Goal: Task Accomplishment & Management: Manage account settings

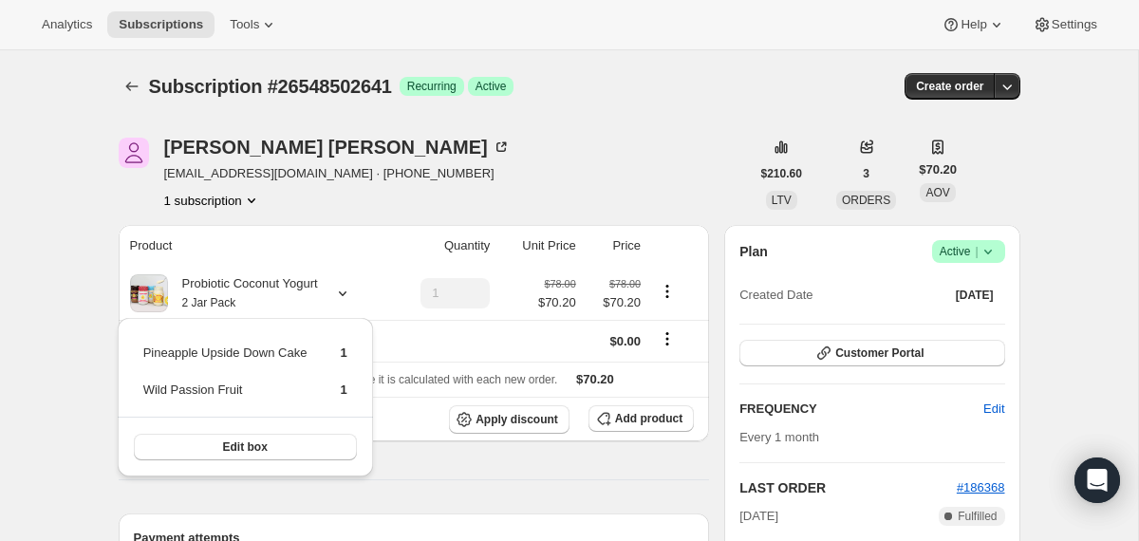
scroll to position [111, 0]
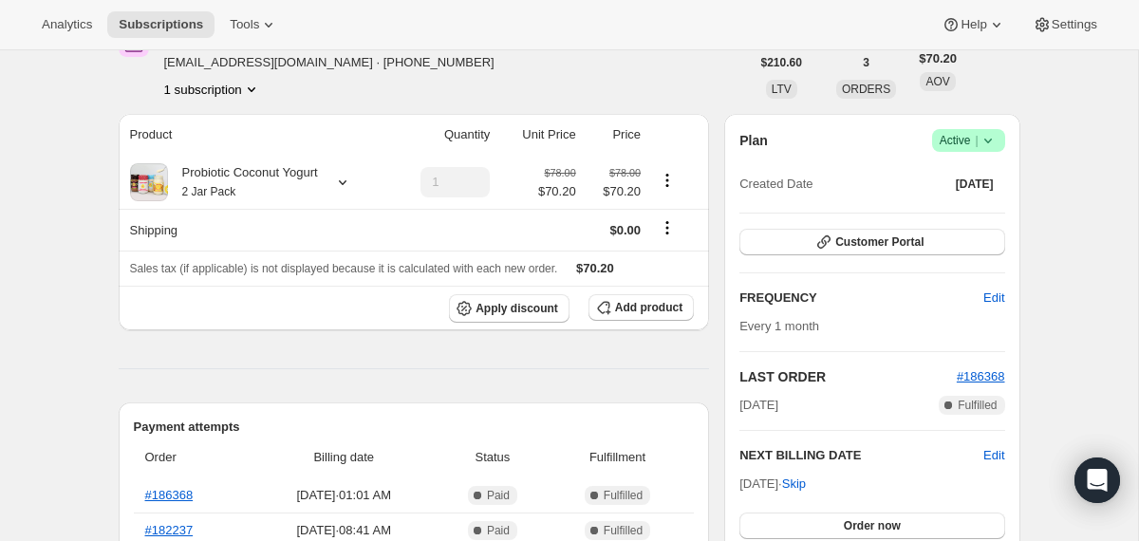
scroll to position [0, 0]
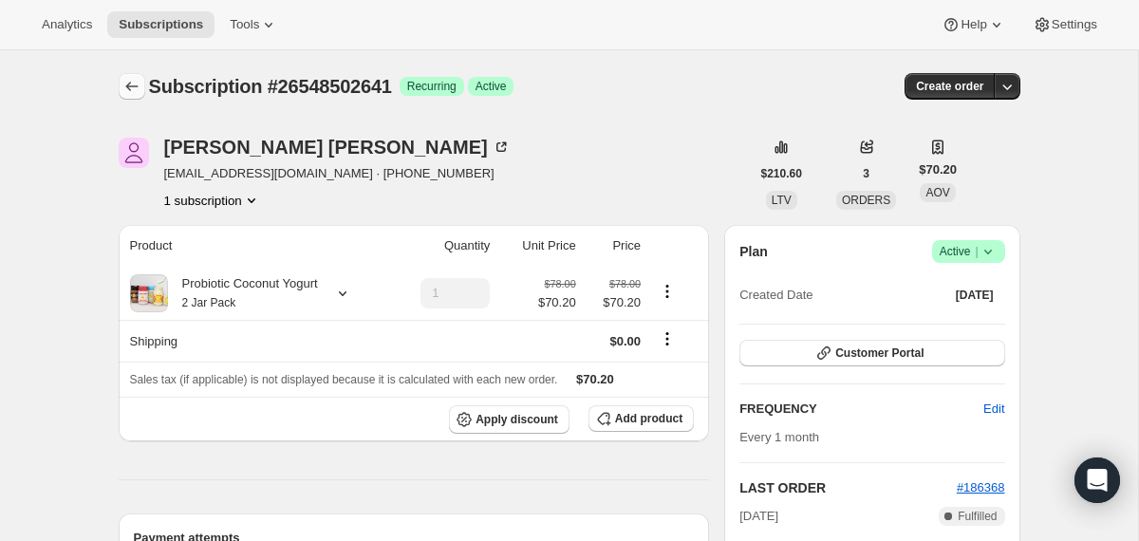
click at [130, 91] on icon "Subscriptions" at bounding box center [131, 86] width 19 height 19
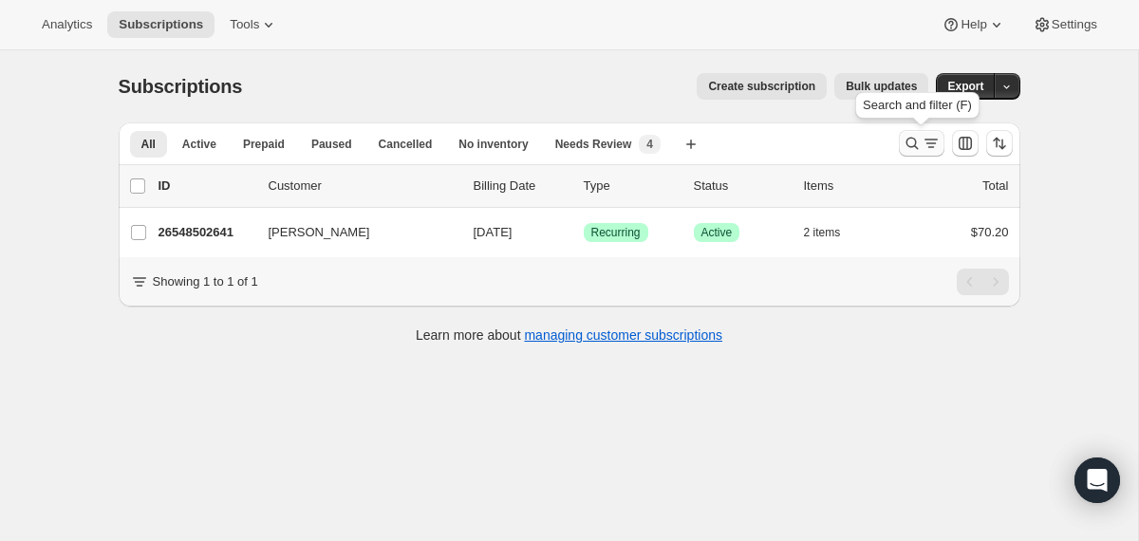
click at [902, 151] on icon "Search and filter results" at bounding box center [911, 143] width 19 height 19
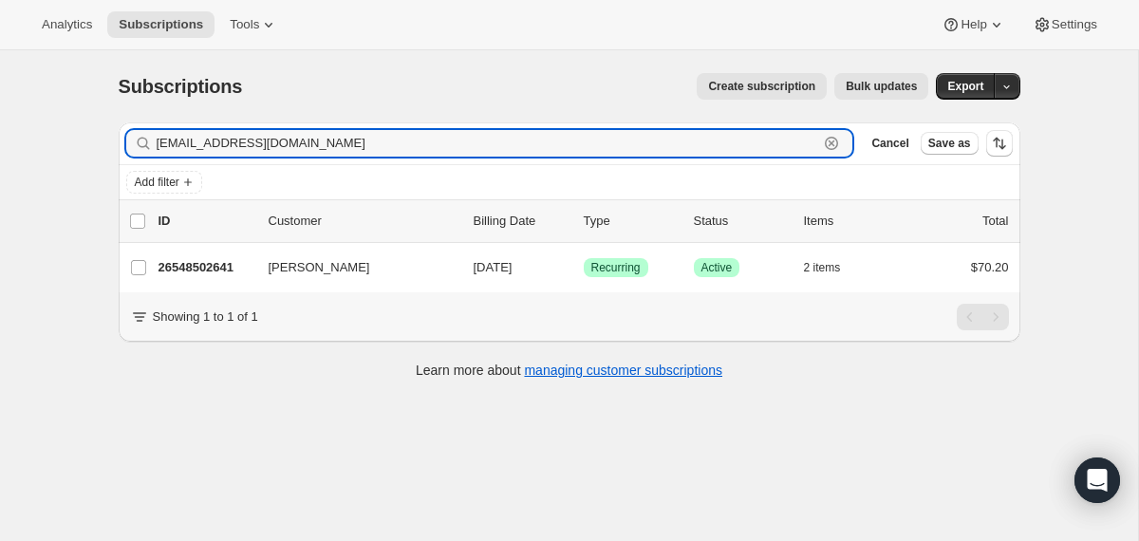
click at [833, 145] on icon "button" at bounding box center [831, 143] width 19 height 19
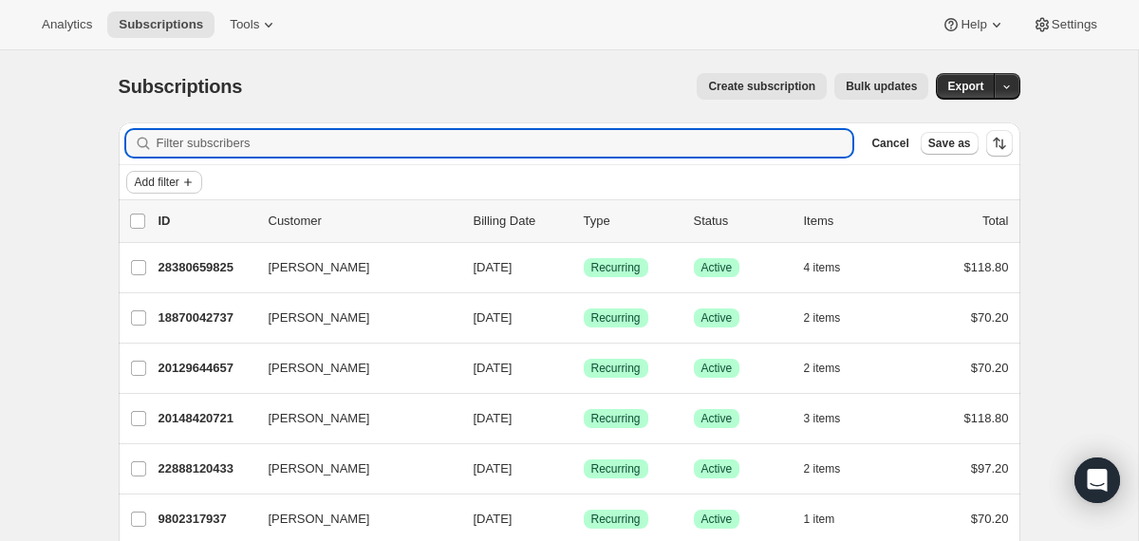
click at [173, 182] on span "Add filter" at bounding box center [157, 182] width 45 height 15
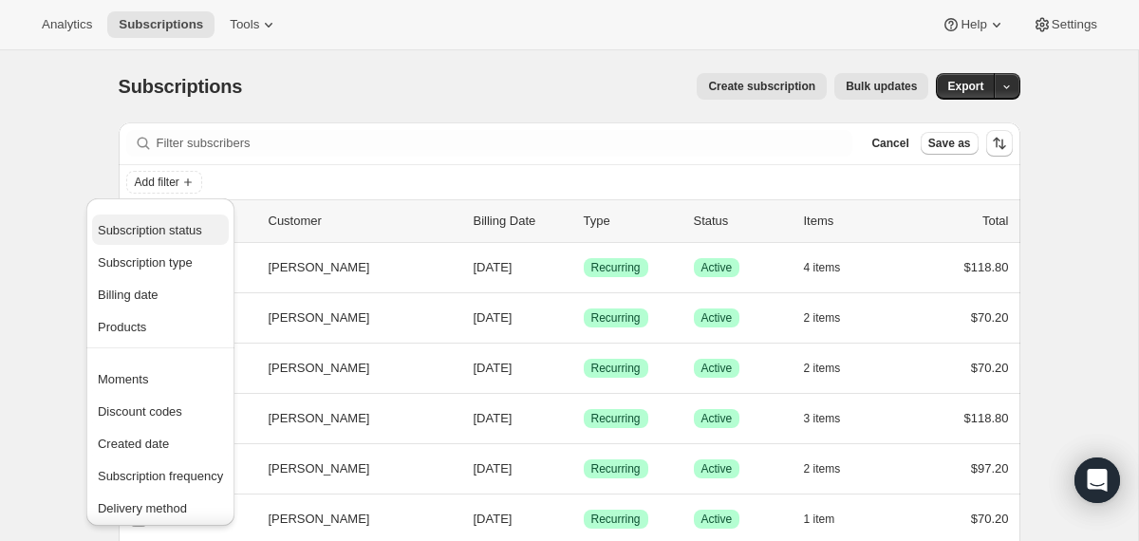
click at [160, 243] on button "Subscription status" at bounding box center [160, 229] width 137 height 30
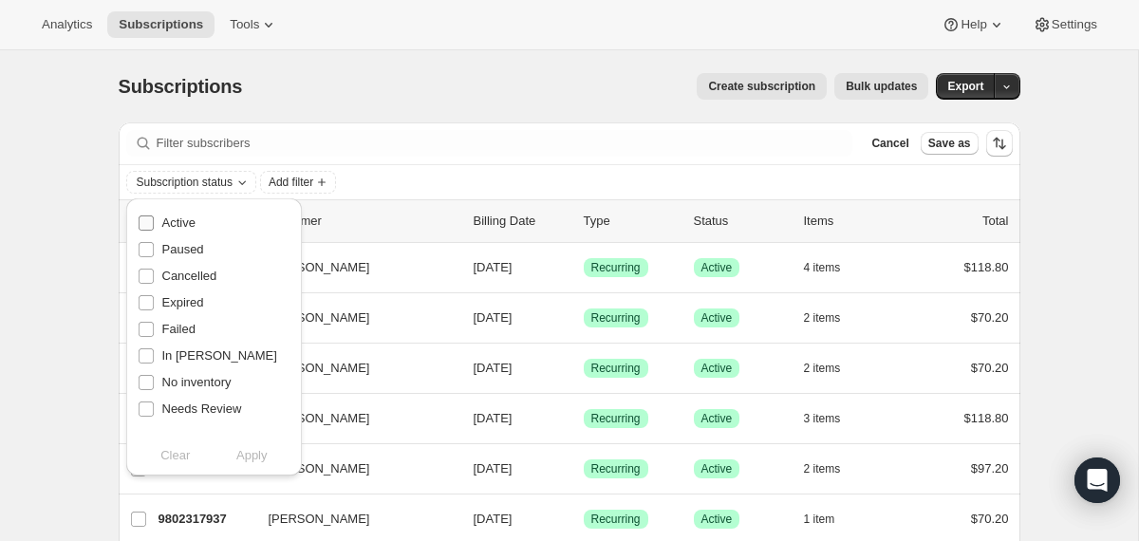
click at [159, 230] on label "Active" at bounding box center [167, 223] width 58 height 27
click at [154, 230] on input "Active" at bounding box center [146, 222] width 15 height 15
checkbox input "true"
click at [259, 458] on span "Apply" at bounding box center [251, 455] width 31 height 19
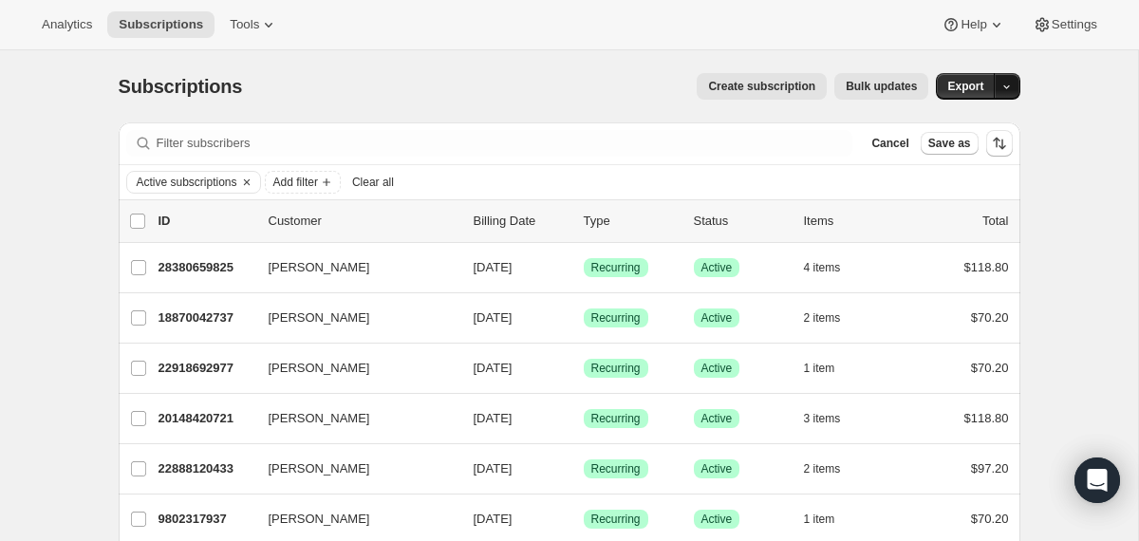
click at [1002, 89] on icon "button" at bounding box center [1006, 87] width 12 height 12
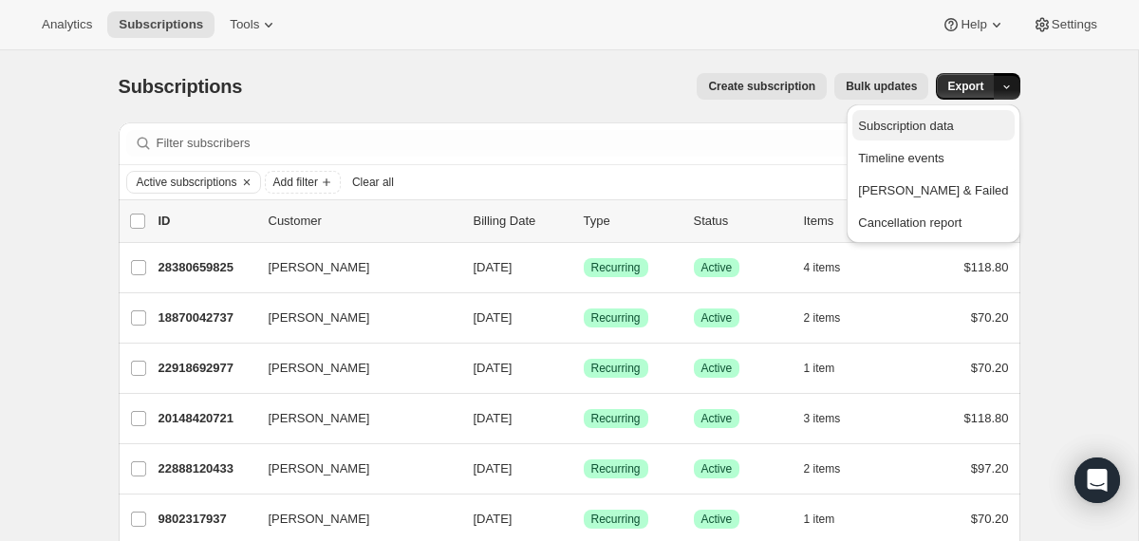
click at [966, 113] on button "Subscription data" at bounding box center [932, 125] width 161 height 30
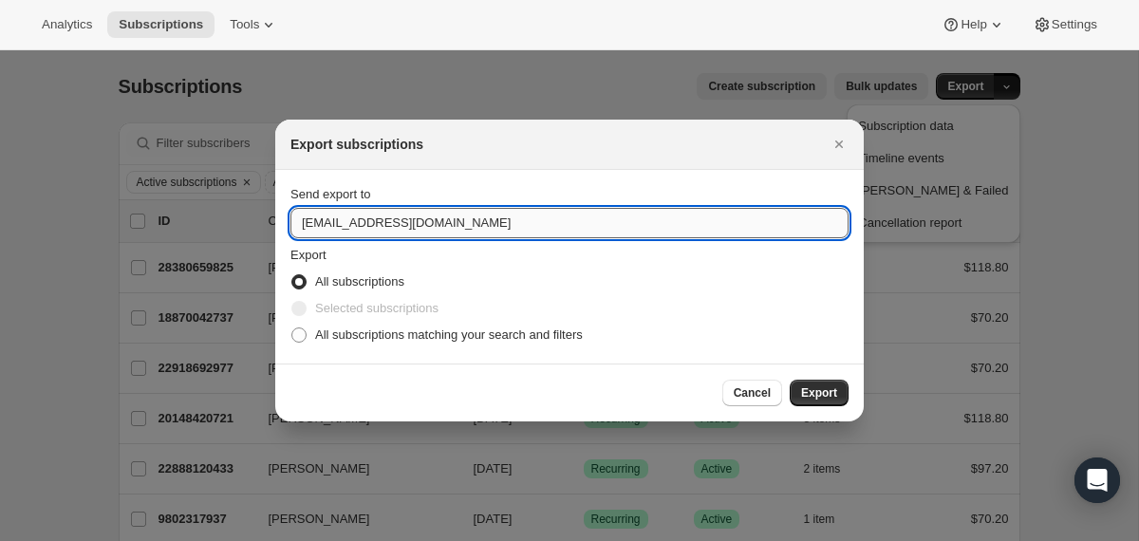
drag, startPoint x: 366, startPoint y: 221, endPoint x: 304, endPoint y: 215, distance: 62.9
click at [304, 215] on input "orderonline@thecoconutcult.com" at bounding box center [569, 223] width 558 height 30
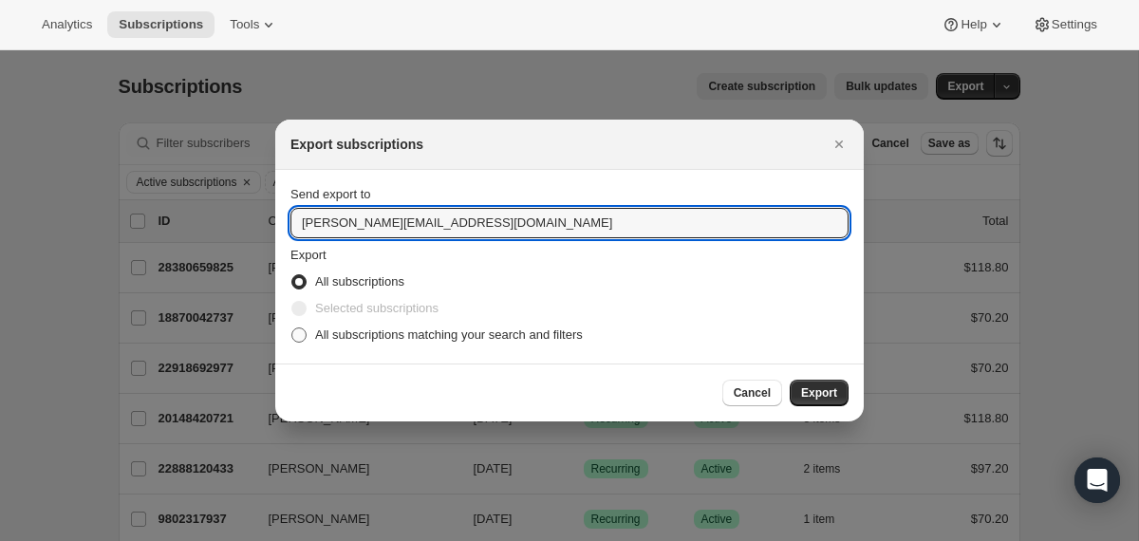
type input "cassandra@thecoconutcult.com"
click at [329, 337] on span "All subscriptions matching your search and filters" at bounding box center [449, 334] width 268 height 14
click at [292, 328] on input "All subscriptions matching your search and filters" at bounding box center [291, 327] width 1 height 1
radio input "true"
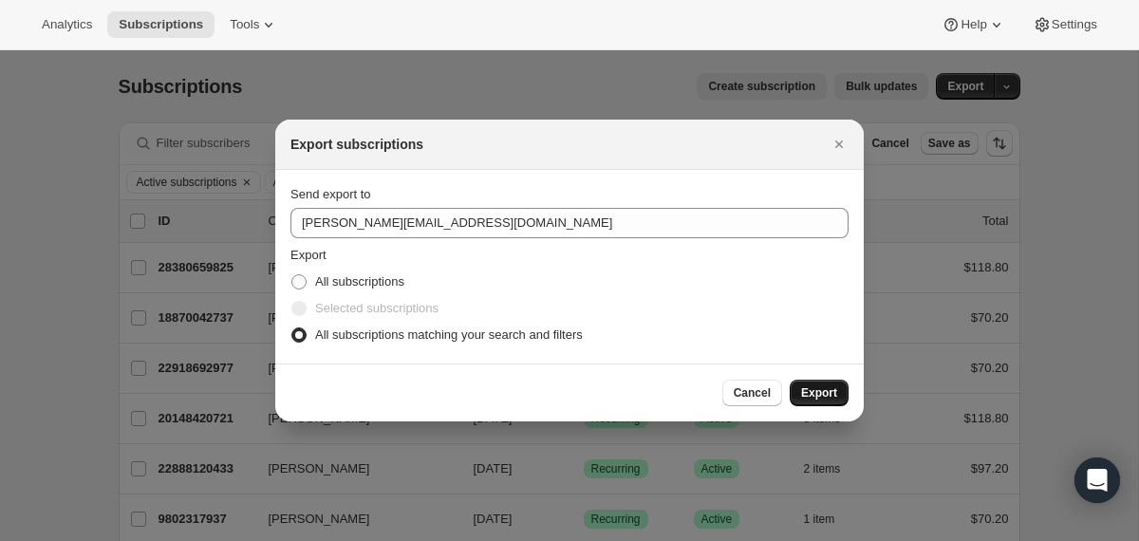
click at [809, 396] on span "Export" at bounding box center [819, 392] width 36 height 15
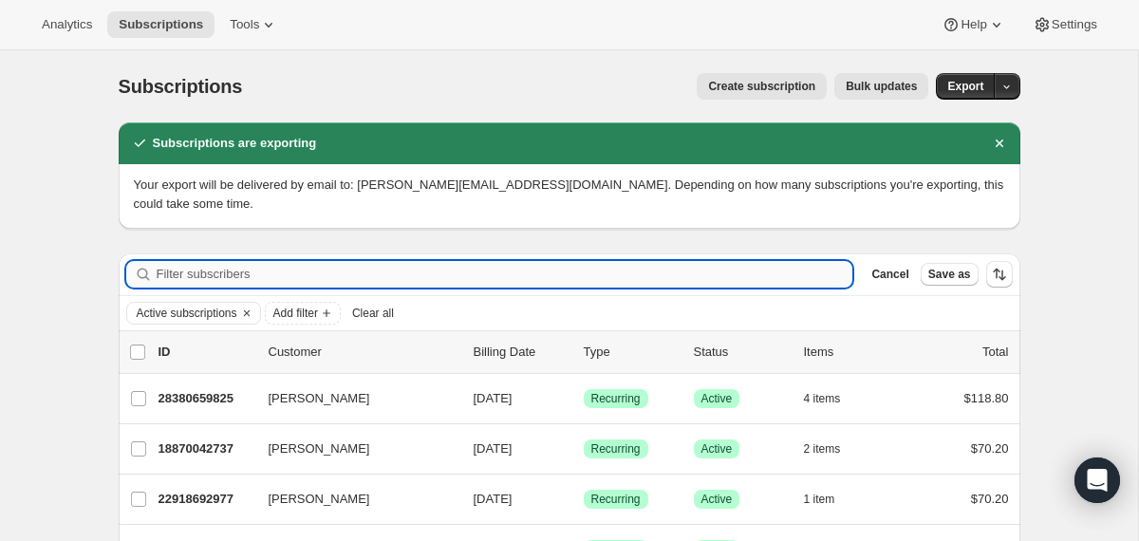
click at [724, 272] on input "Filter subscribers" at bounding box center [505, 274] width 696 height 27
paste input "david+91sub@codearium.com"
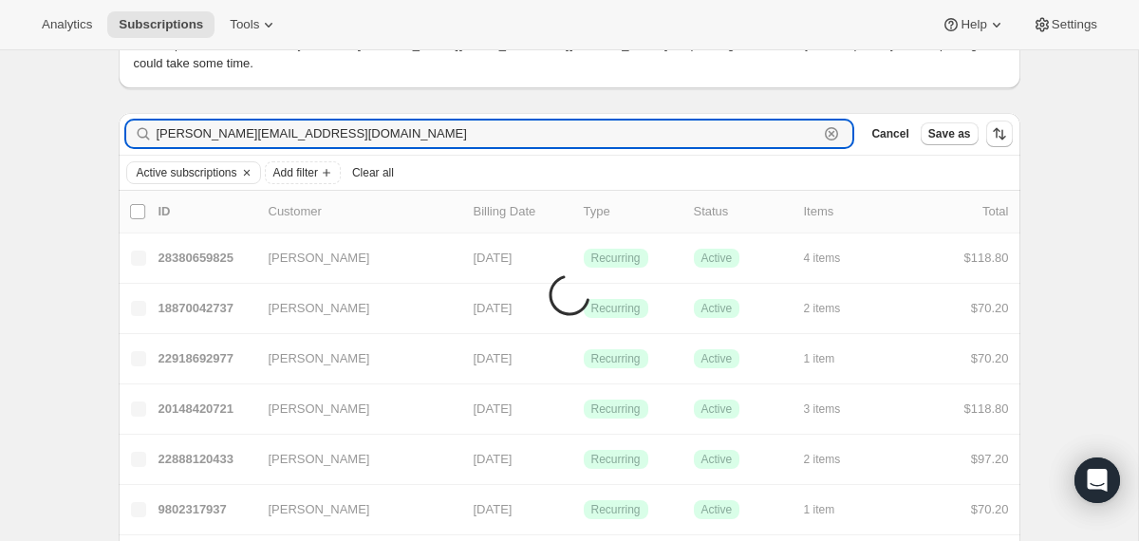
scroll to position [50, 0]
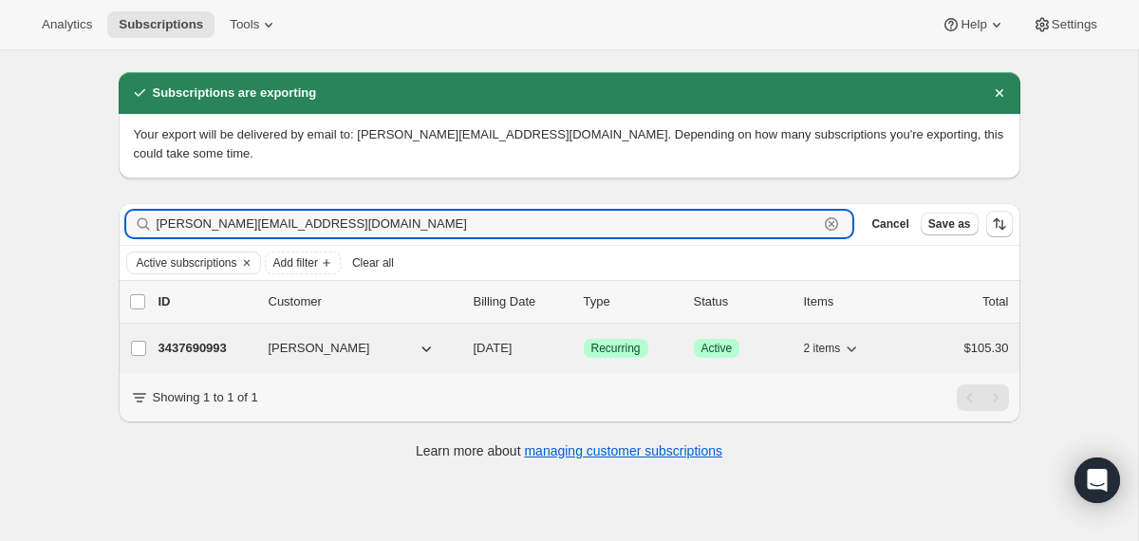
type input "david+91sub@codearium.com"
click at [471, 349] on div "3437690993 david barberich 10/25/2025 Success Recurring Success Active 2 items …" at bounding box center [583, 348] width 850 height 27
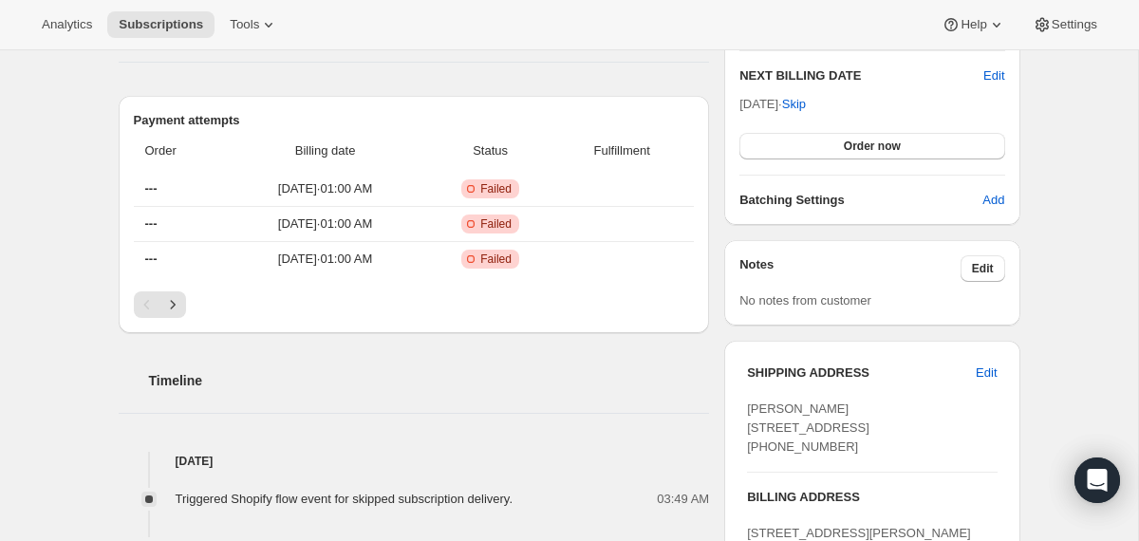
scroll to position [492, 0]
click at [175, 310] on icon "Next" at bounding box center [172, 302] width 19 height 19
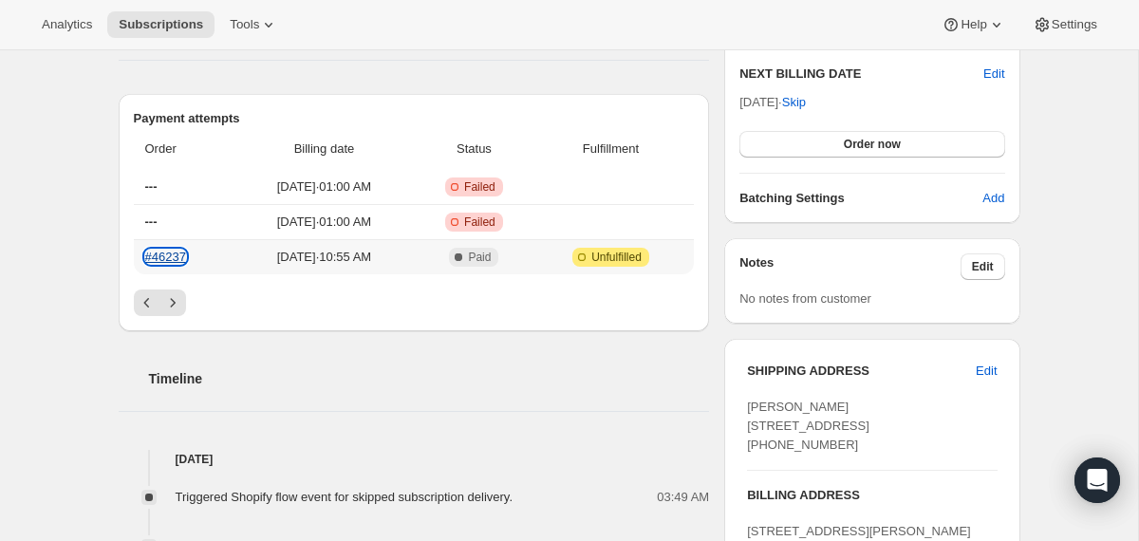
click at [165, 257] on link "#46237" at bounding box center [165, 257] width 41 height 14
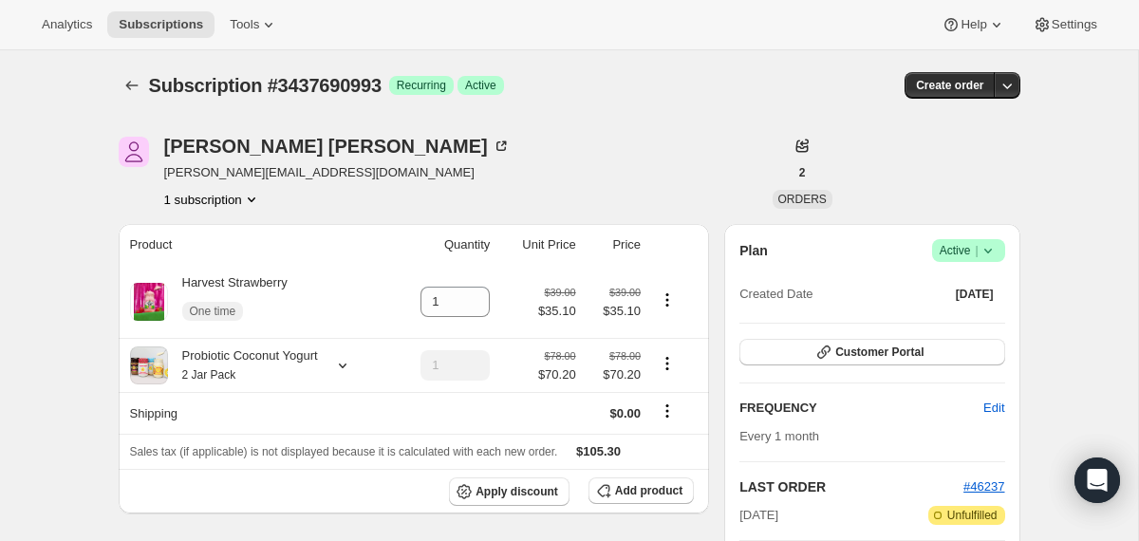
scroll to position [0, 0]
click at [122, 84] on icon "Subscriptions" at bounding box center [131, 86] width 19 height 19
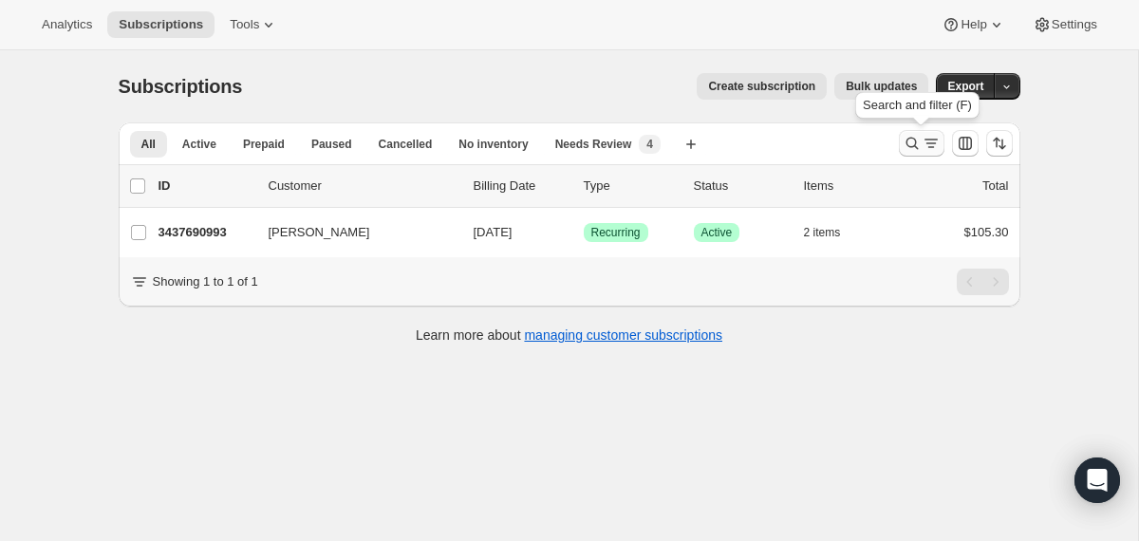
click at [906, 145] on icon "Search and filter results" at bounding box center [911, 143] width 19 height 19
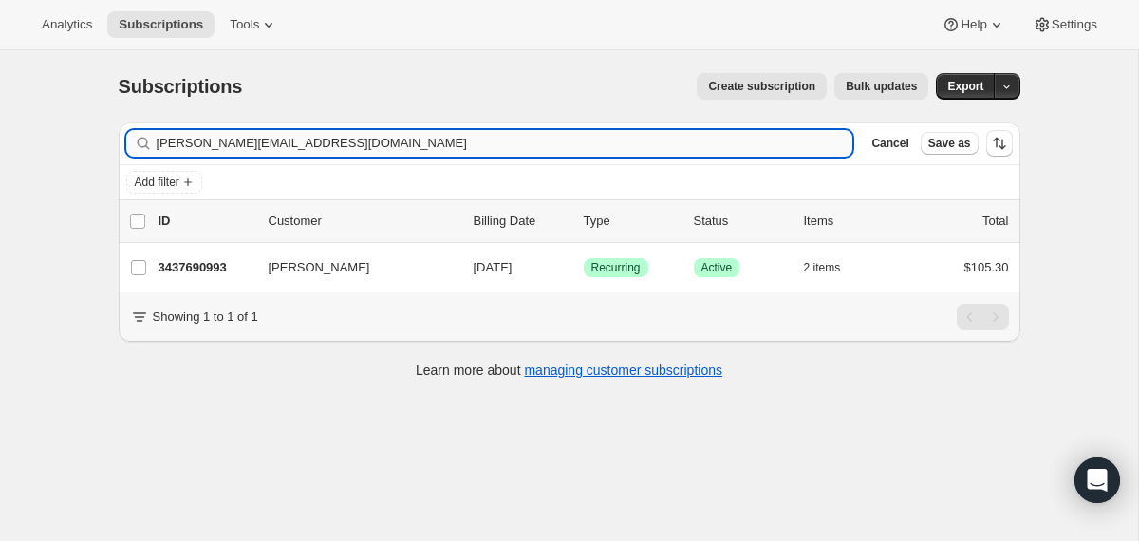
click at [709, 153] on input "david+91sub@codearium.com" at bounding box center [505, 143] width 696 height 27
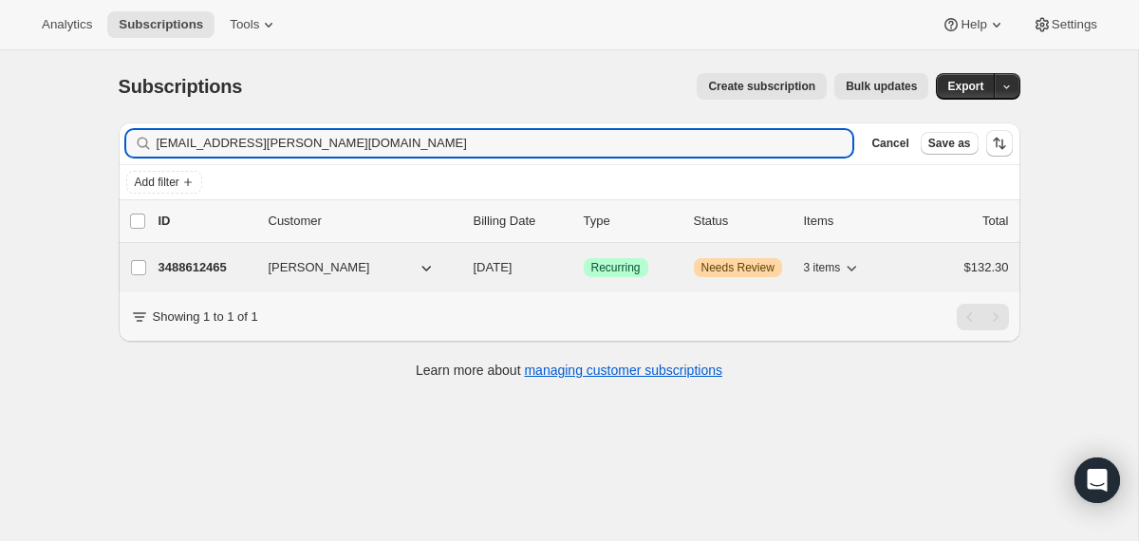
type input "[EMAIL_ADDRESS][PERSON_NAME][DOMAIN_NAME]"
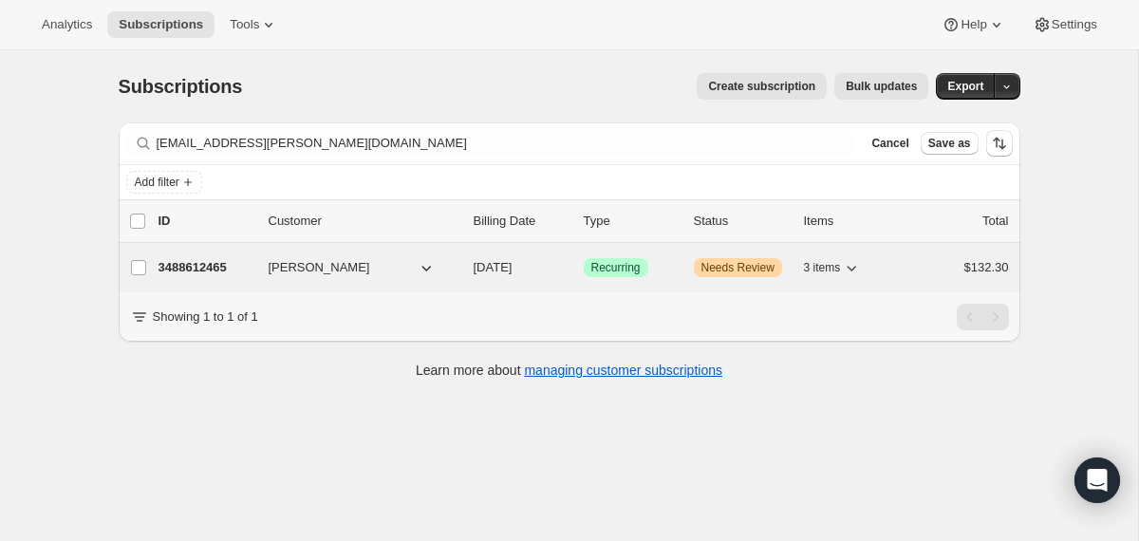
click at [463, 268] on div "3488612465 Mike Scott 10/14/2025 Success Recurring Warning Needs Review 3 items…" at bounding box center [583, 267] width 850 height 27
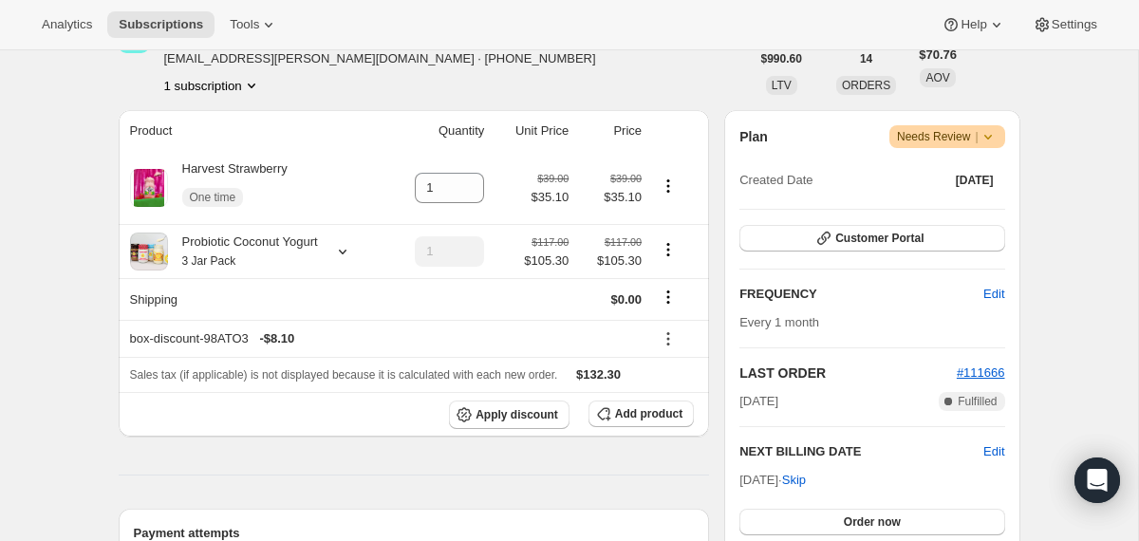
scroll to position [278, 0]
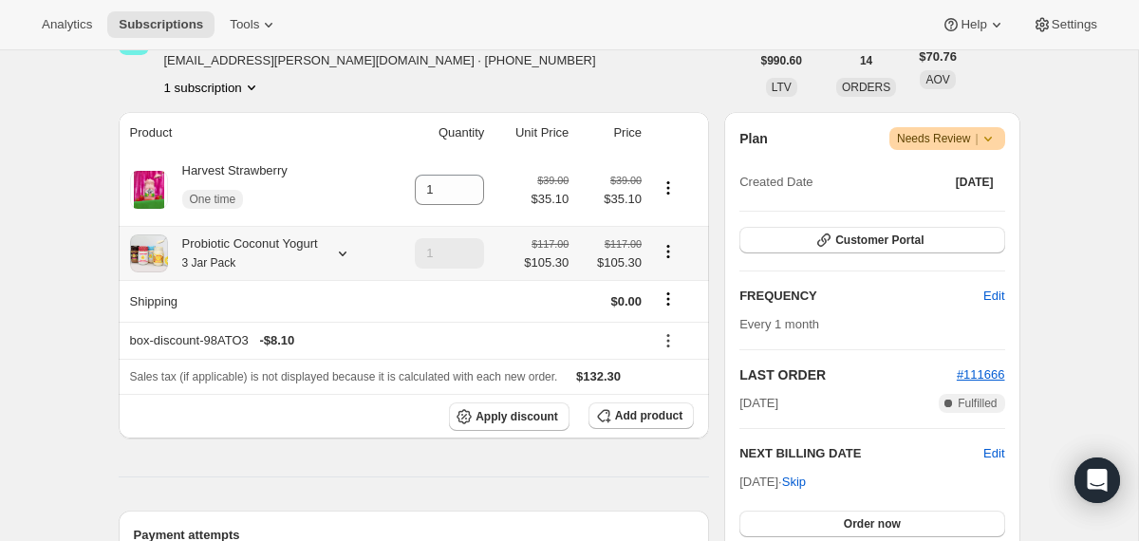
click at [351, 251] on icon at bounding box center [342, 253] width 19 height 19
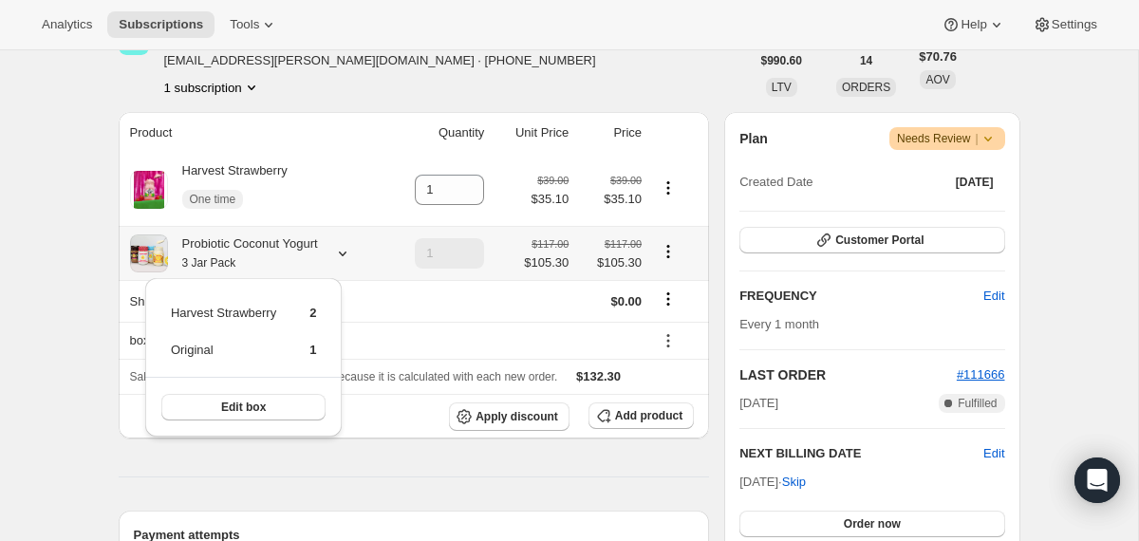
click at [351, 251] on icon at bounding box center [342, 253] width 19 height 19
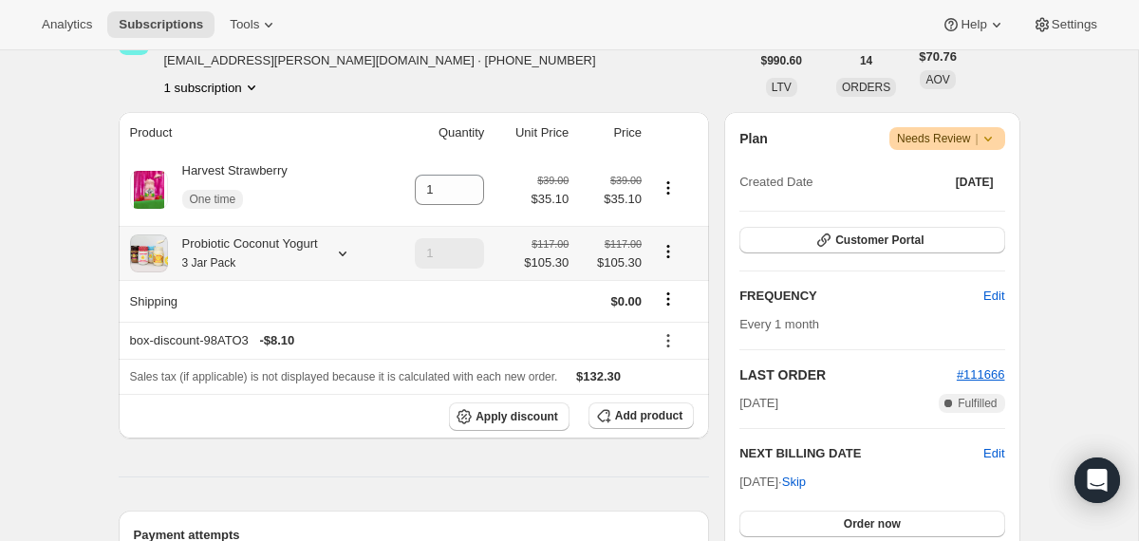
click at [318, 247] on div "Probiotic Coconut Yogurt 3 Jar Pack" at bounding box center [243, 253] width 150 height 38
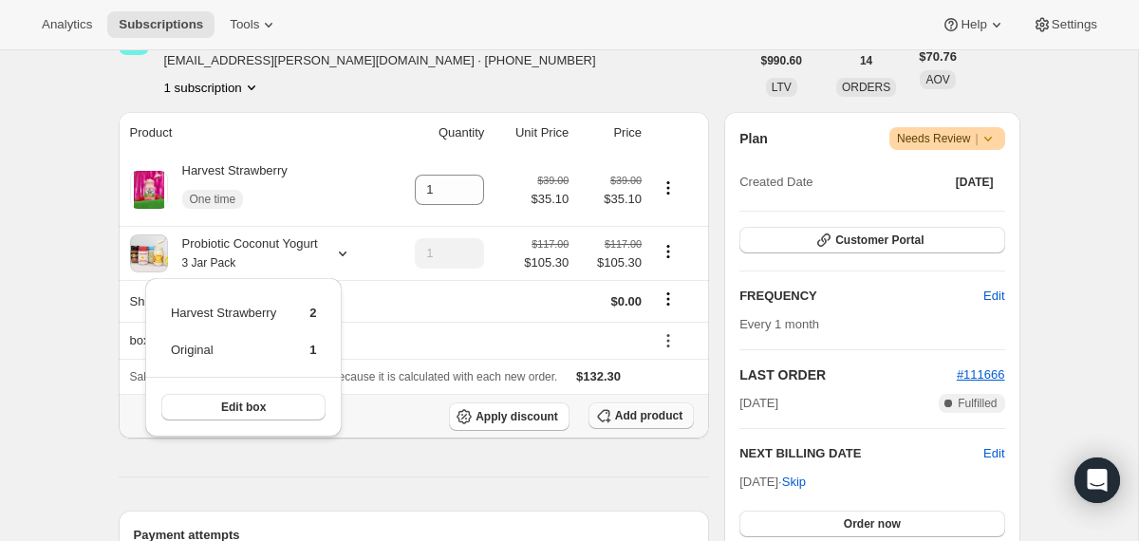
click at [628, 420] on span "Add product" at bounding box center [648, 415] width 67 height 15
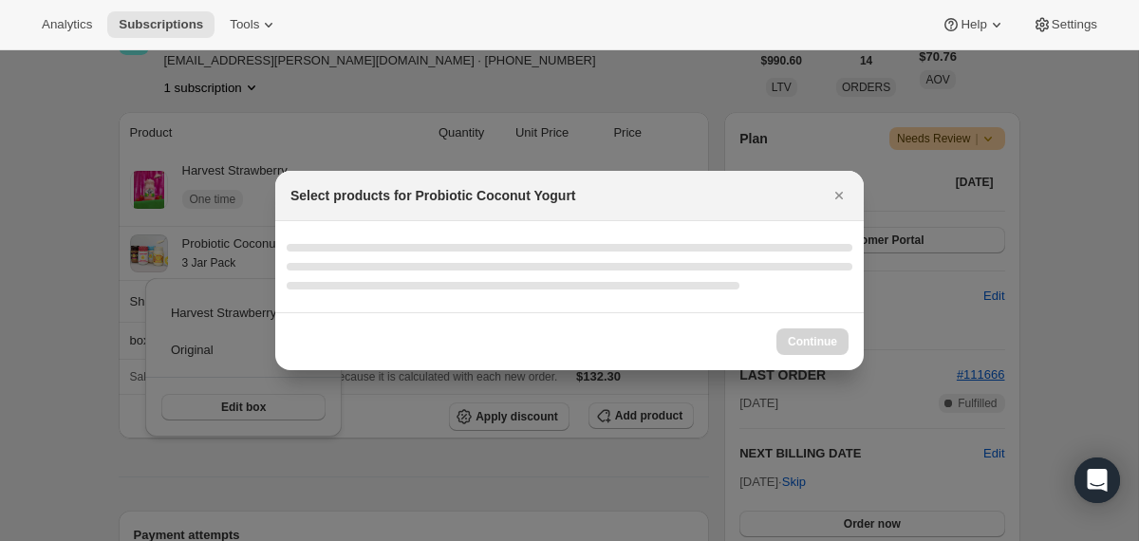
select select "gid://shopify/ProductVariant/40210939609201"
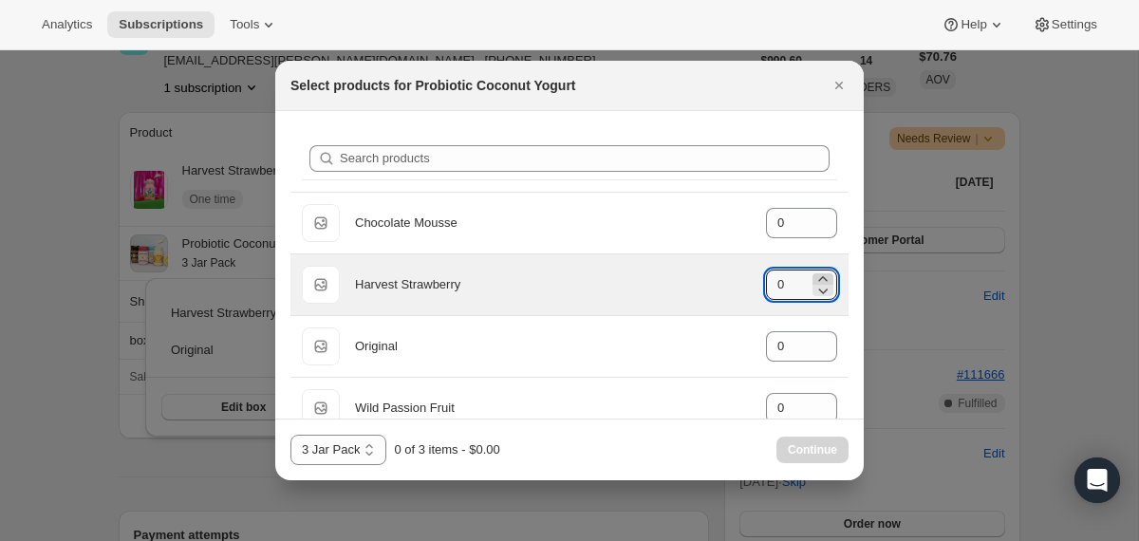
click at [823, 276] on icon ":r27f:" at bounding box center [822, 278] width 19 height 19
click at [823, 276] on icon ":r27f:" at bounding box center [822, 278] width 9 height 5
type input "2"
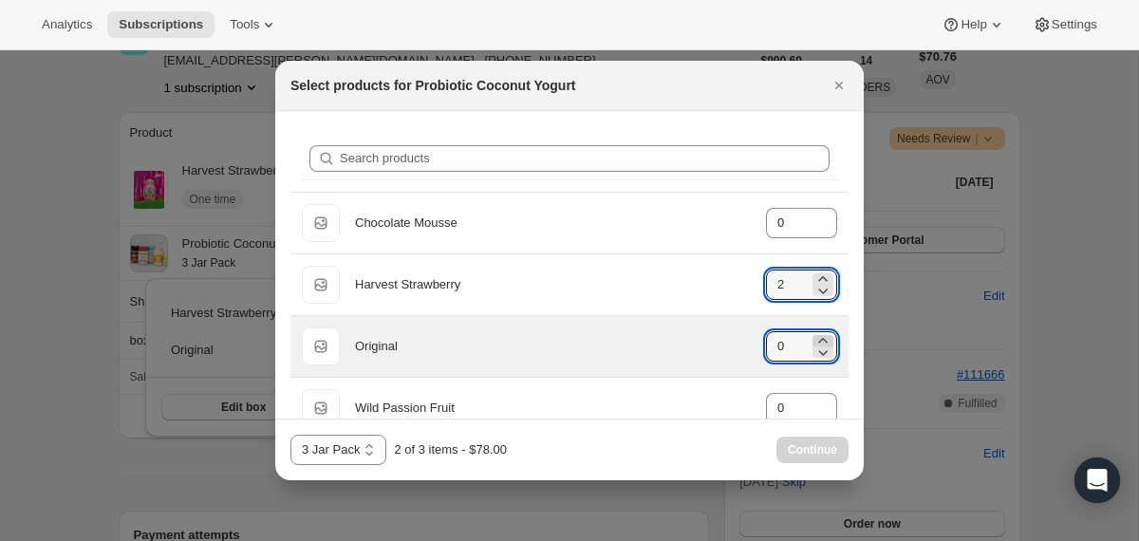
click at [823, 340] on icon ":r27f:" at bounding box center [822, 340] width 19 height 19
type input "1"
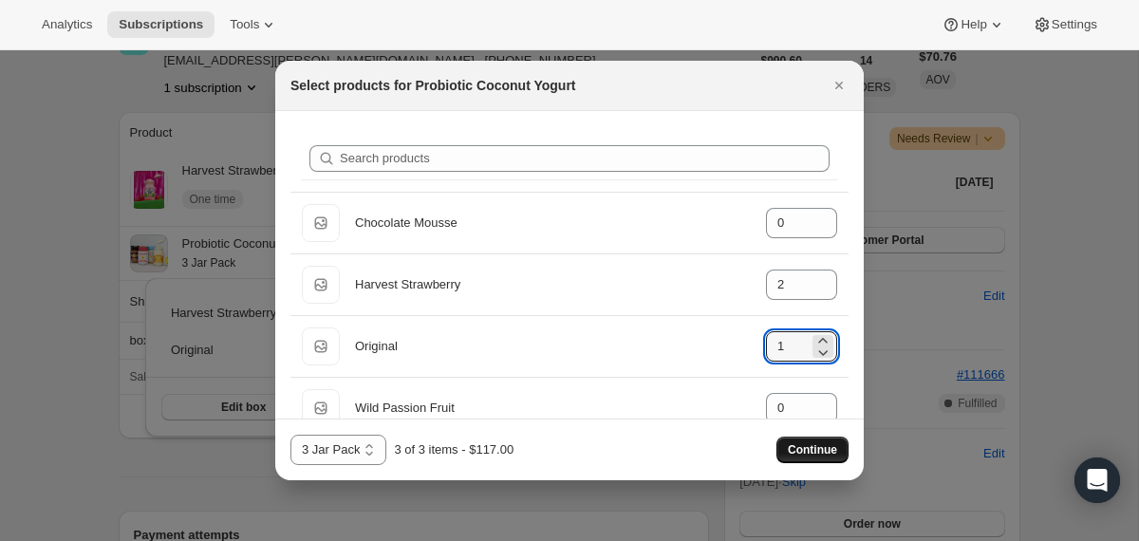
click at [805, 451] on span "Continue" at bounding box center [812, 449] width 49 height 15
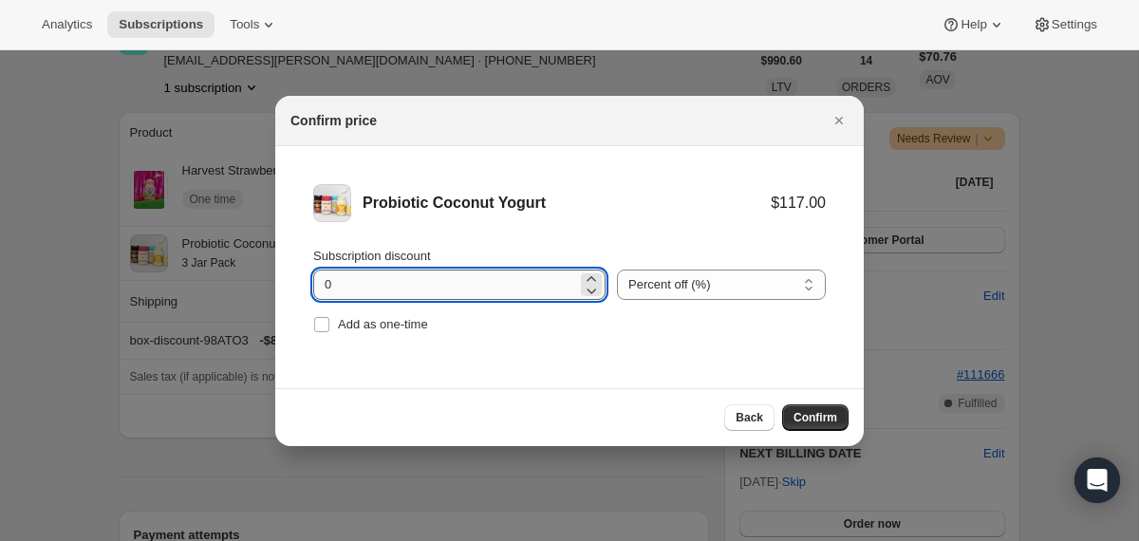
click at [321, 288] on input "0" at bounding box center [445, 284] width 264 height 30
type input "10"
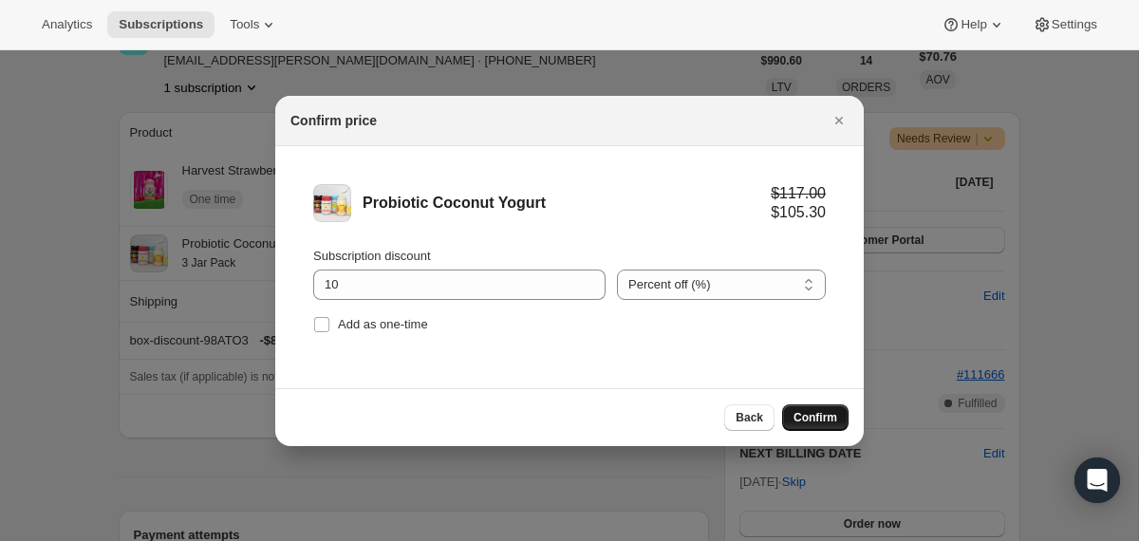
click at [817, 413] on span "Confirm" at bounding box center [815, 417] width 44 height 15
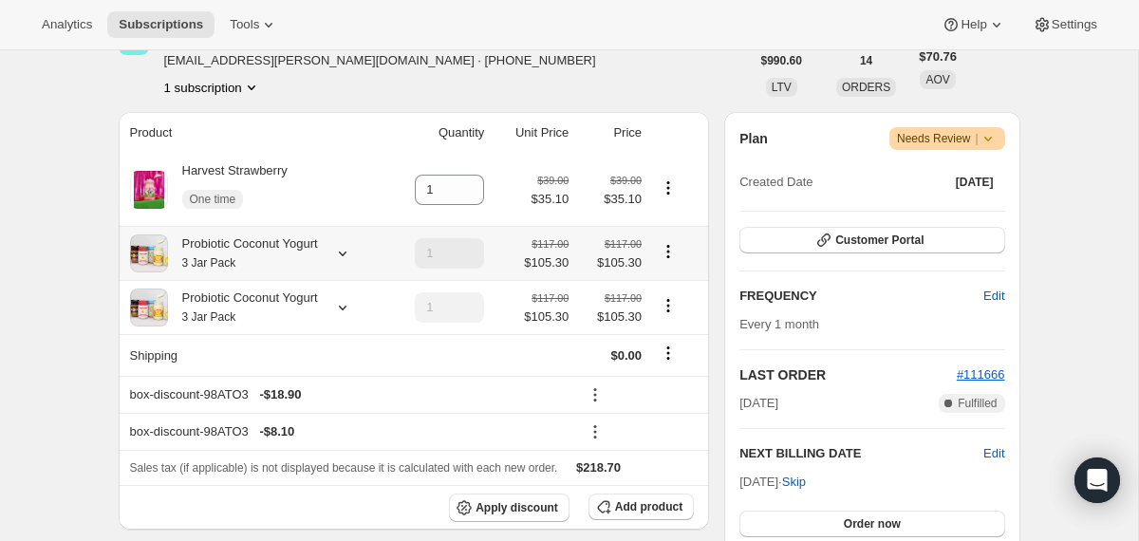
click at [339, 246] on div at bounding box center [338, 253] width 27 height 19
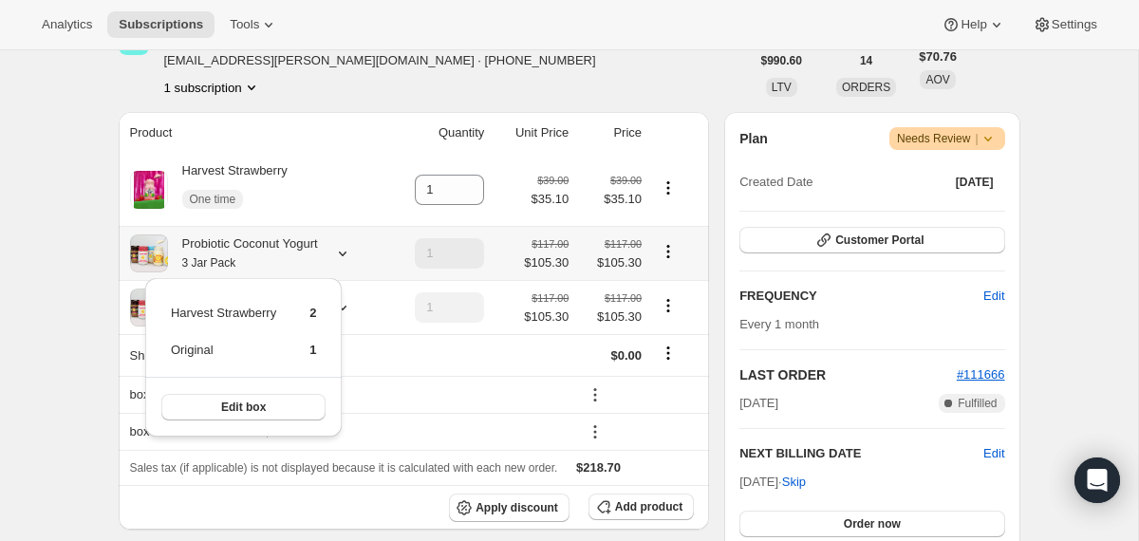
click at [677, 249] on icon "Product actions" at bounding box center [667, 251] width 19 height 19
click at [666, 325] on span "Remove" at bounding box center [670, 320] width 46 height 14
type input "0"
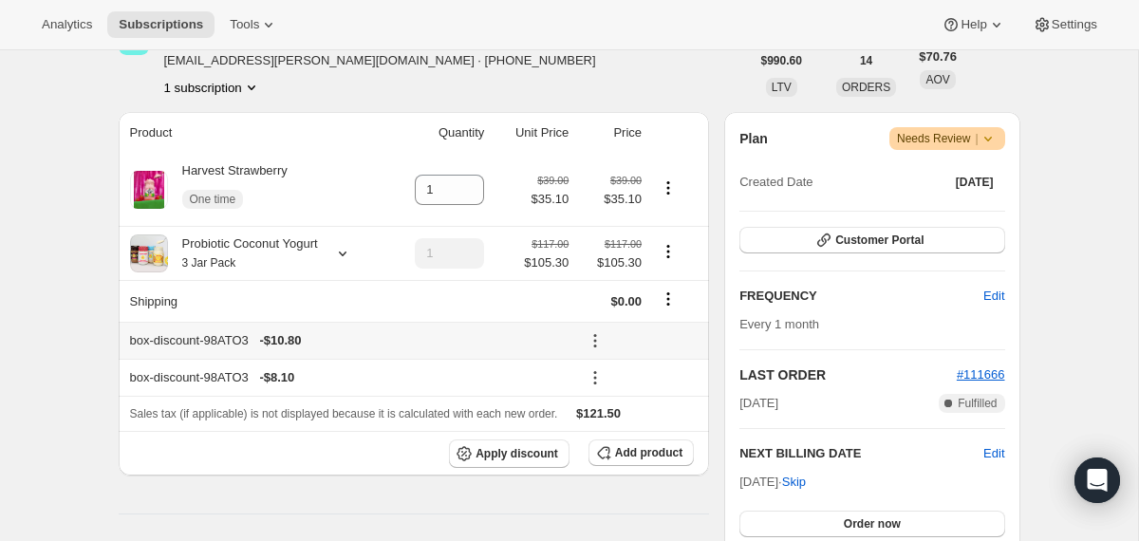
click at [591, 343] on icon at bounding box center [594, 340] width 19 height 19
click at [618, 402] on span "Remove" at bounding box center [639, 409] width 46 height 14
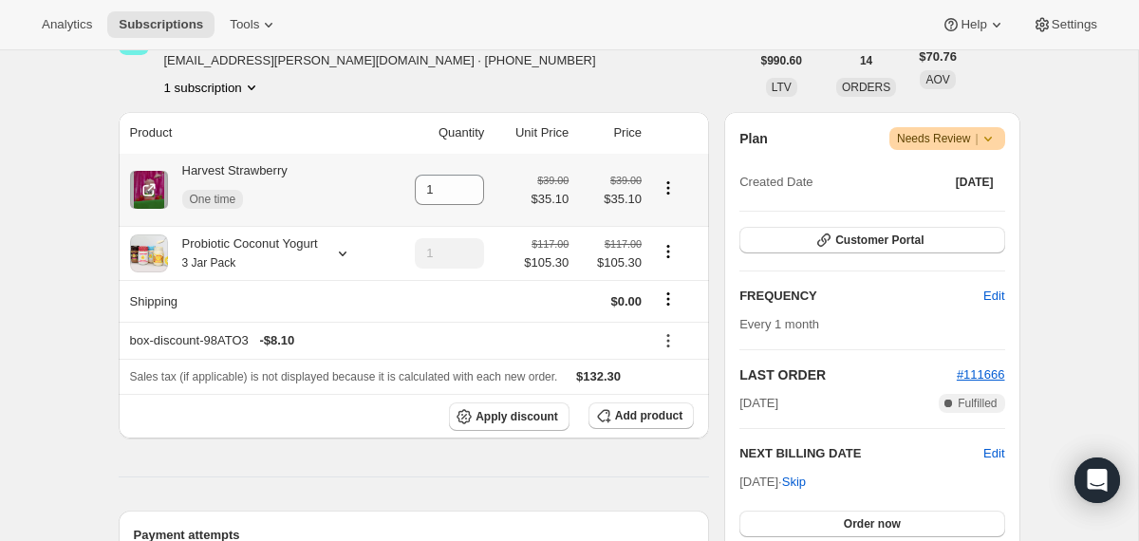
click at [670, 185] on icon "Product actions" at bounding box center [667, 187] width 19 height 19
click at [658, 218] on span "Remove" at bounding box center [655, 224] width 46 height 14
type input "0"
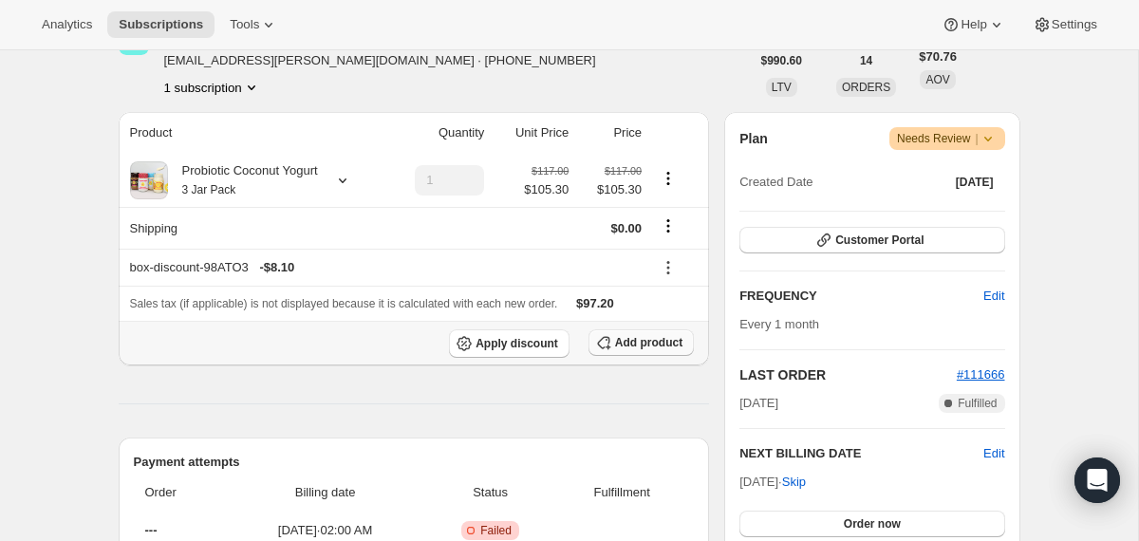
click at [611, 344] on icon "button" at bounding box center [603, 342] width 19 height 19
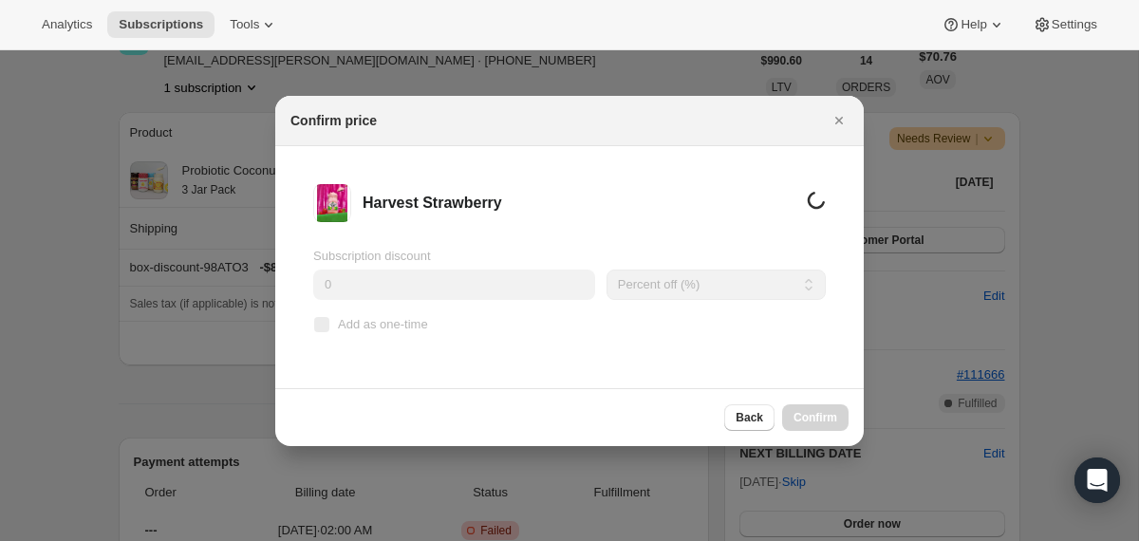
scroll to position [0, 0]
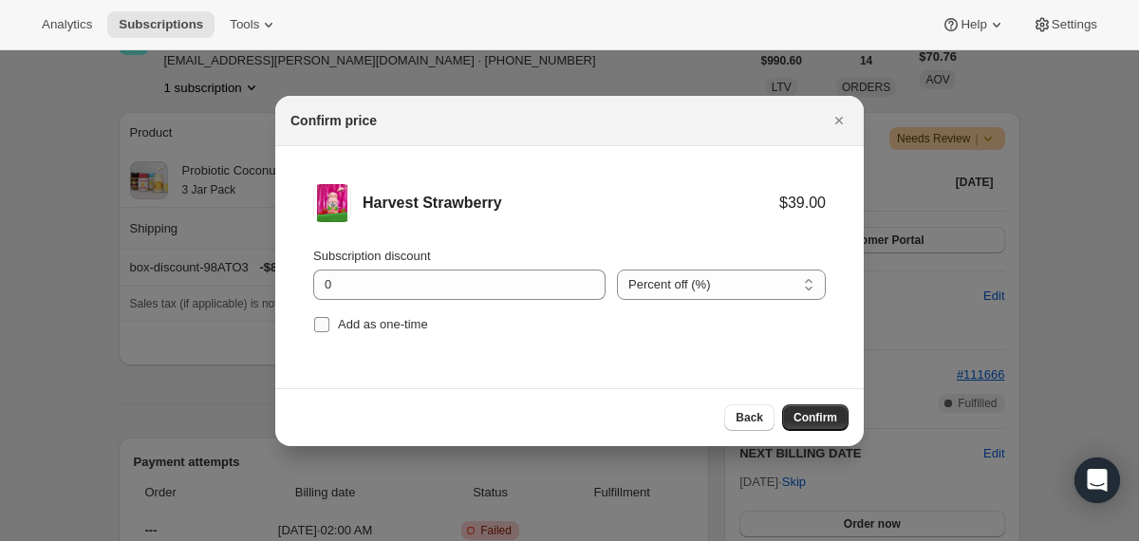
click at [340, 326] on span "Add as one-time" at bounding box center [383, 324] width 90 height 14
click at [329, 326] on input "Add as one-time" at bounding box center [321, 324] width 15 height 15
checkbox input "true"
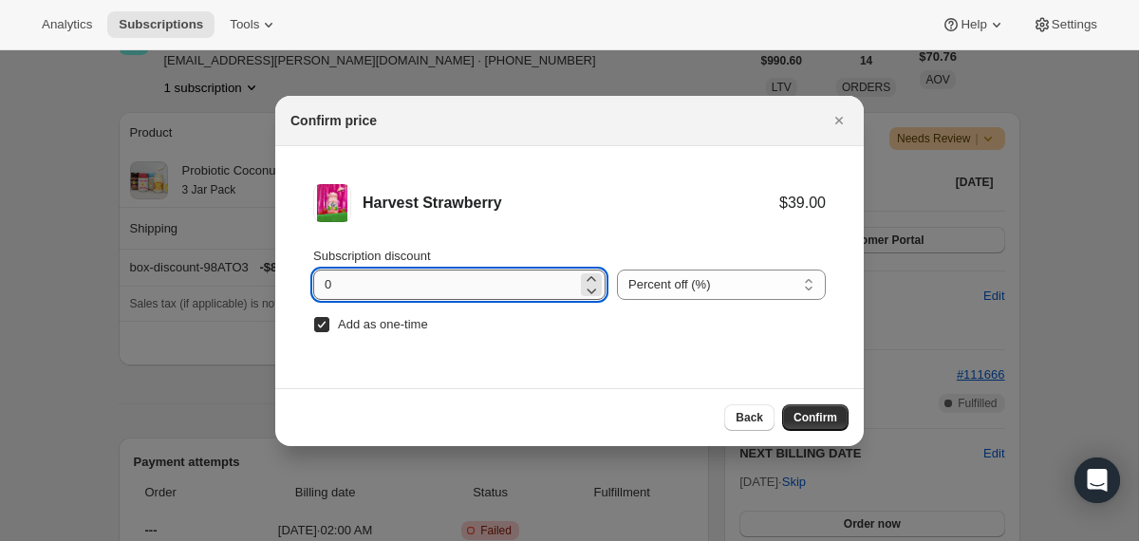
click at [325, 283] on input "0" at bounding box center [445, 284] width 264 height 30
type input "10"
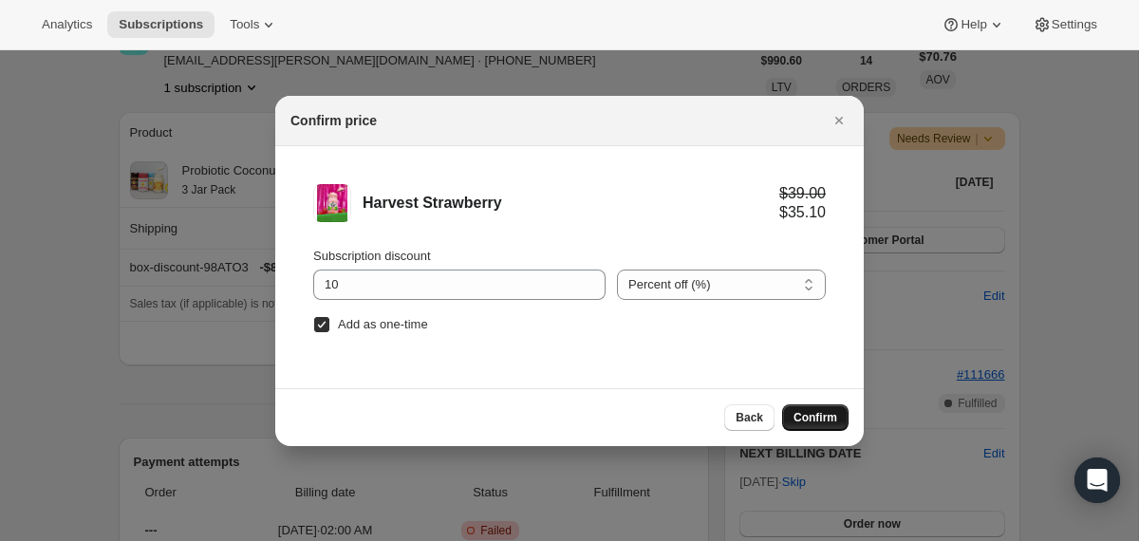
click at [803, 428] on button "Confirm" at bounding box center [815, 417] width 66 height 27
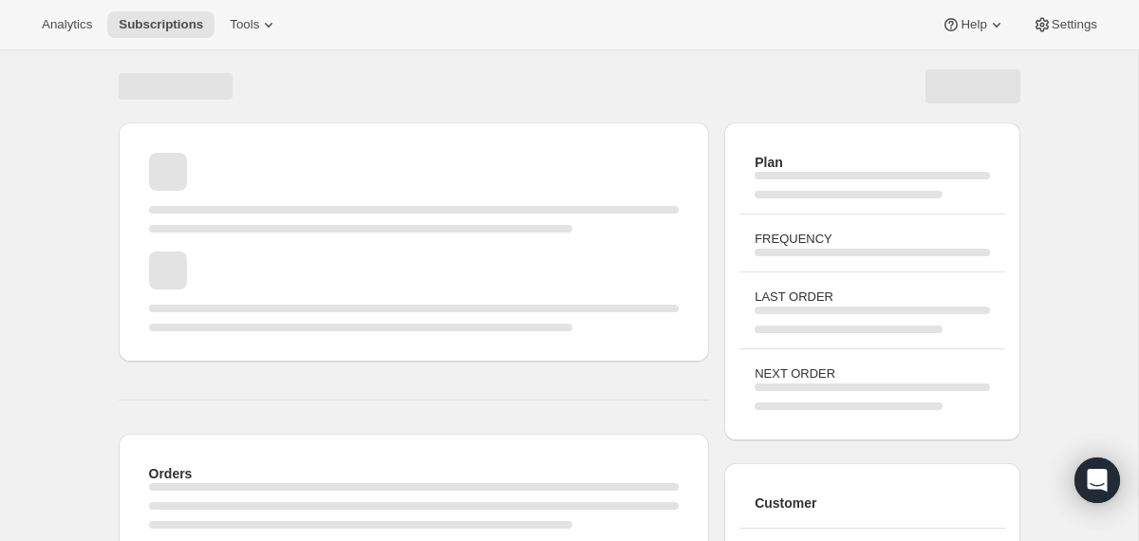
scroll to position [278, 0]
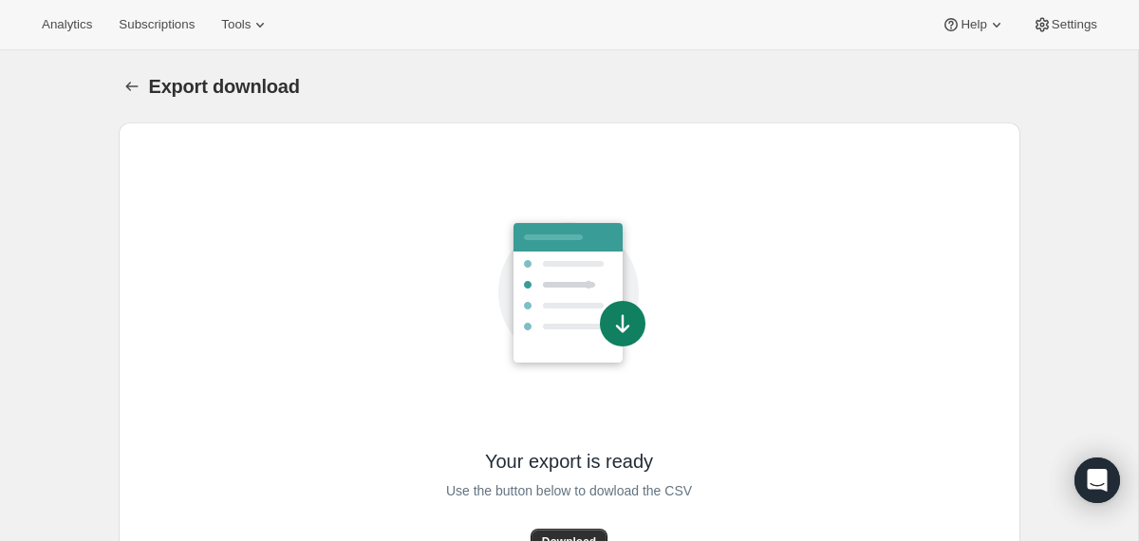
scroll to position [77, 0]
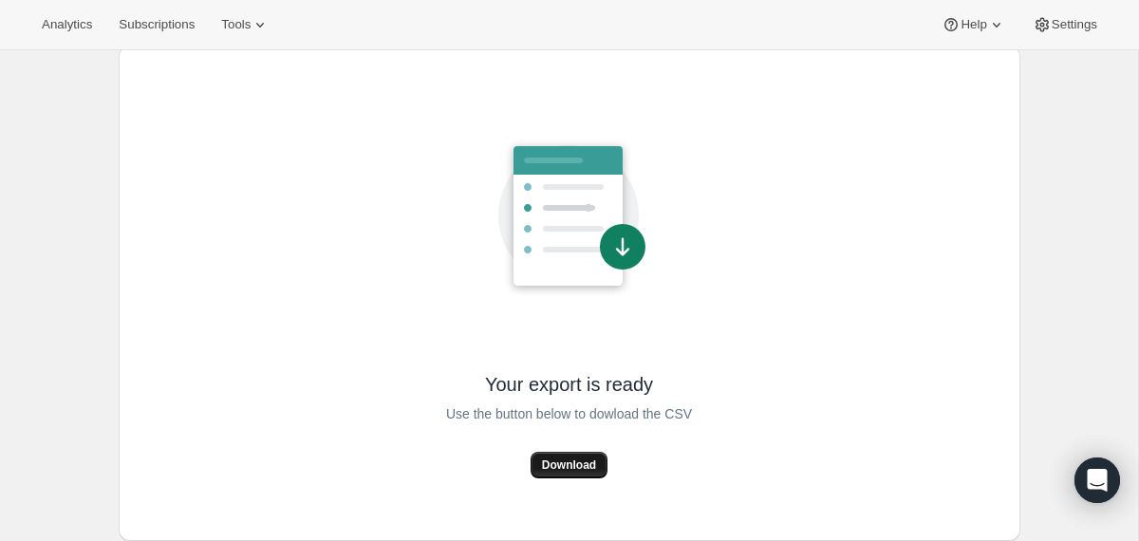
click at [562, 455] on button "Download" at bounding box center [568, 465] width 77 height 27
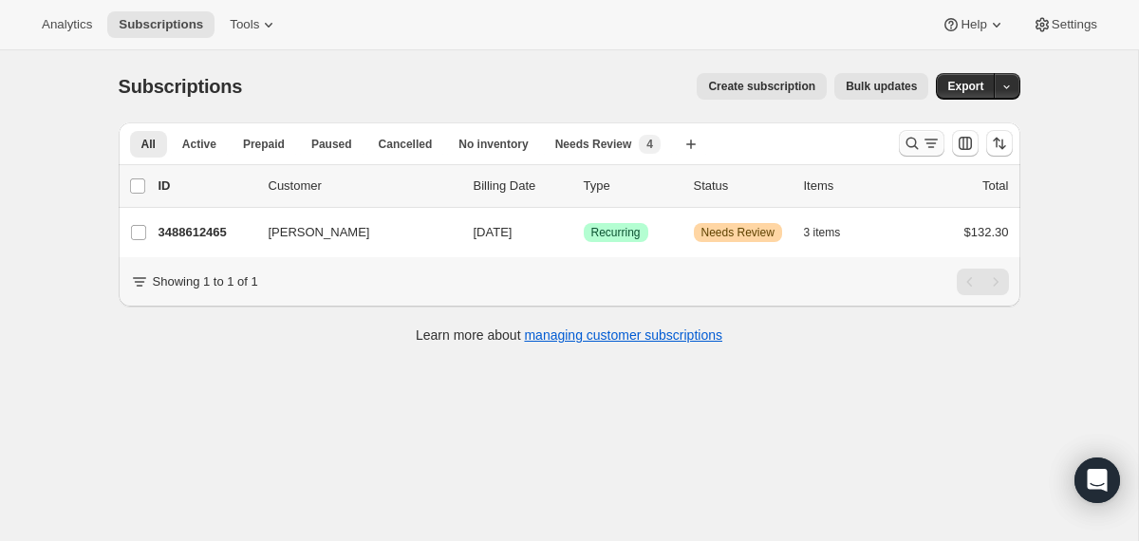
click at [912, 143] on icon "Search and filter results" at bounding box center [911, 143] width 19 height 19
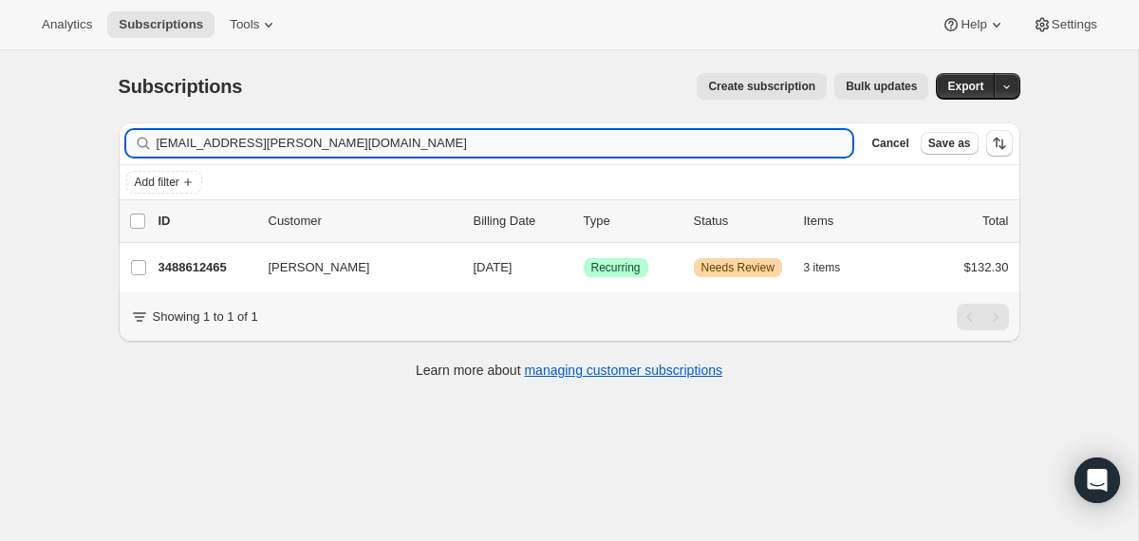
click at [736, 150] on input "[EMAIL_ADDRESS][PERSON_NAME][DOMAIN_NAME]" at bounding box center [505, 143] width 696 height 27
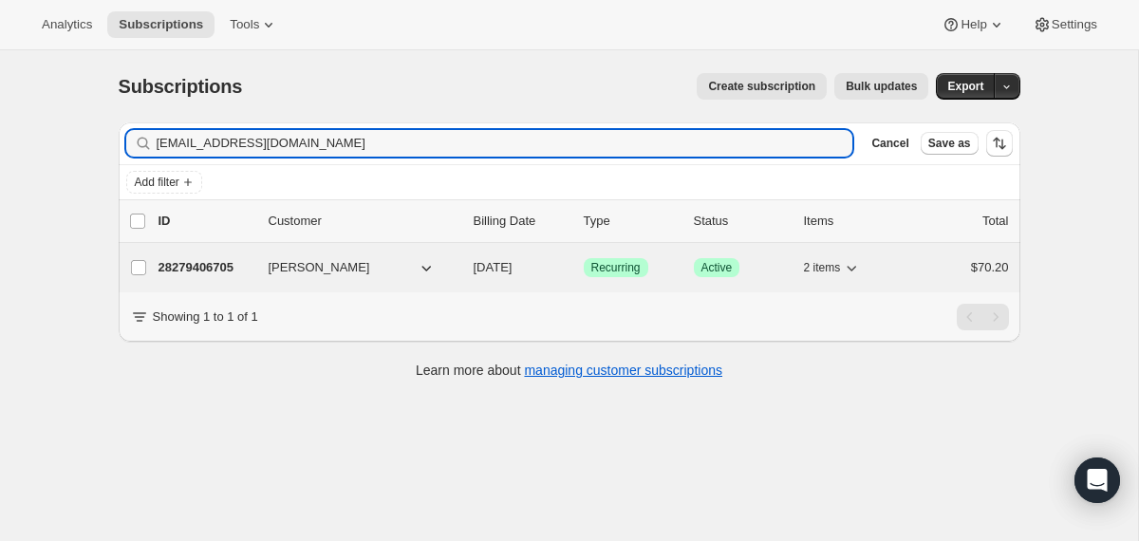
type input "[EMAIL_ADDRESS][DOMAIN_NAME]"
click at [460, 272] on div "28279406705 [PERSON_NAME] [DATE] Success Recurring Success Active 2 items $70.20" at bounding box center [583, 267] width 850 height 27
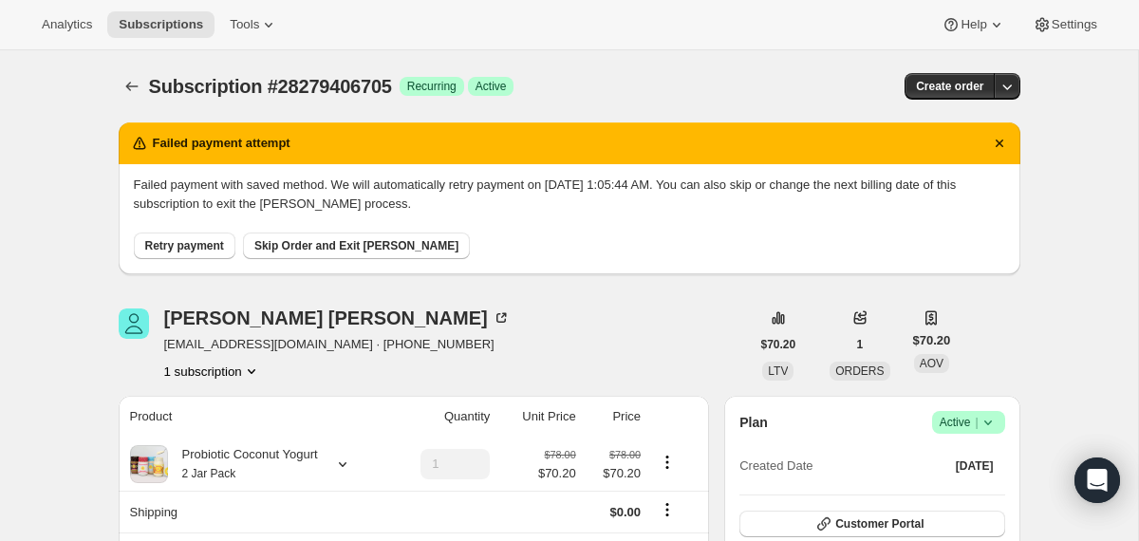
click at [984, 430] on icon at bounding box center [987, 422] width 19 height 19
click at [942, 496] on span "Cancel subscription" at bounding box center [960, 492] width 107 height 14
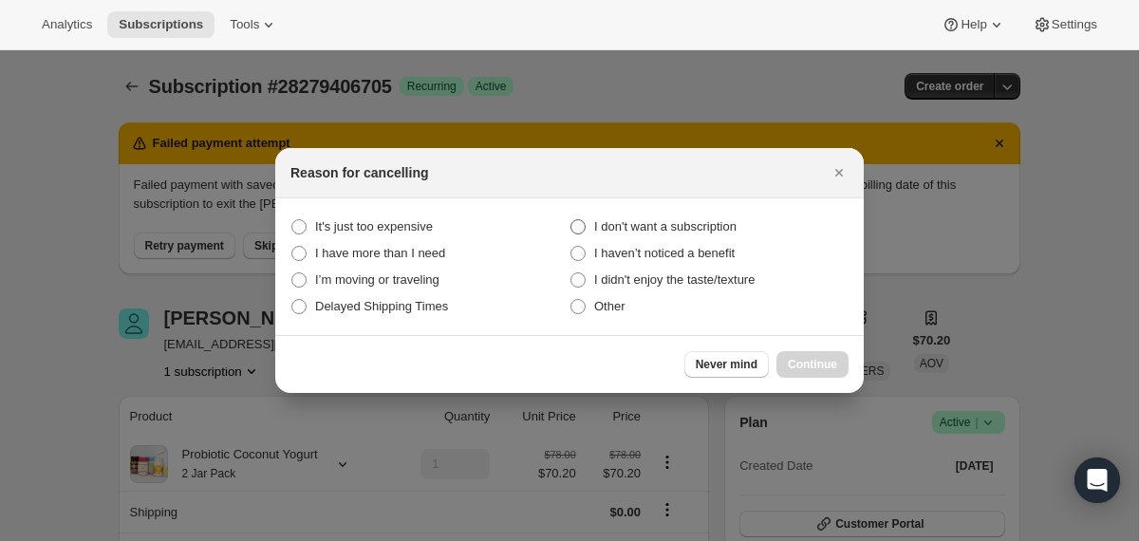
click at [700, 215] on label "I don't want a subscription" at bounding box center [708, 226] width 279 height 27
click at [571, 219] on subscription "I don't want a subscription" at bounding box center [570, 219] width 1 height 1
radio subscription "true"
click at [791, 359] on span "Continue" at bounding box center [812, 364] width 49 height 15
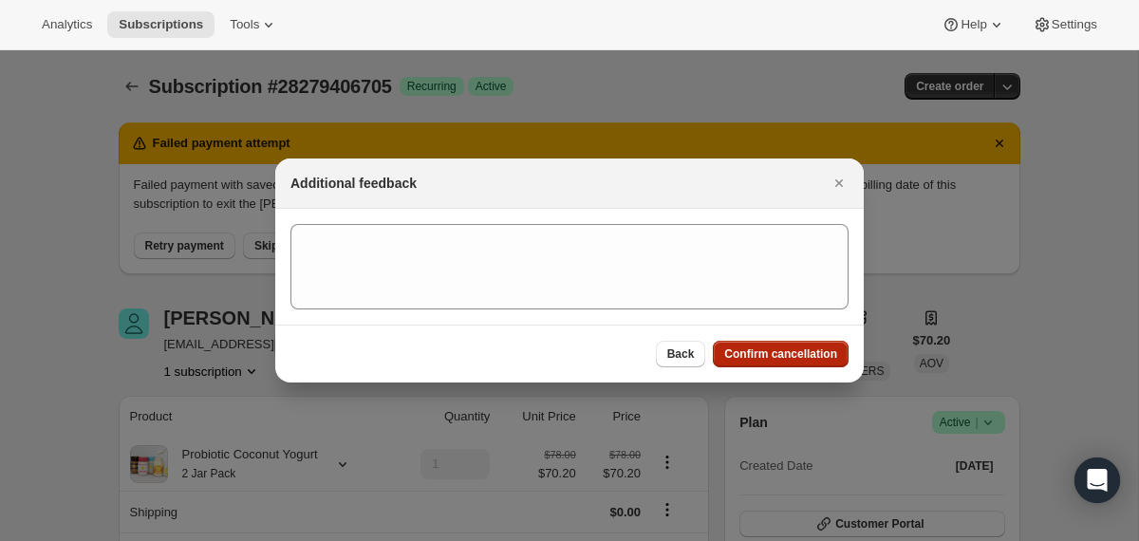
click at [791, 355] on span "Confirm cancellation" at bounding box center [780, 353] width 113 height 15
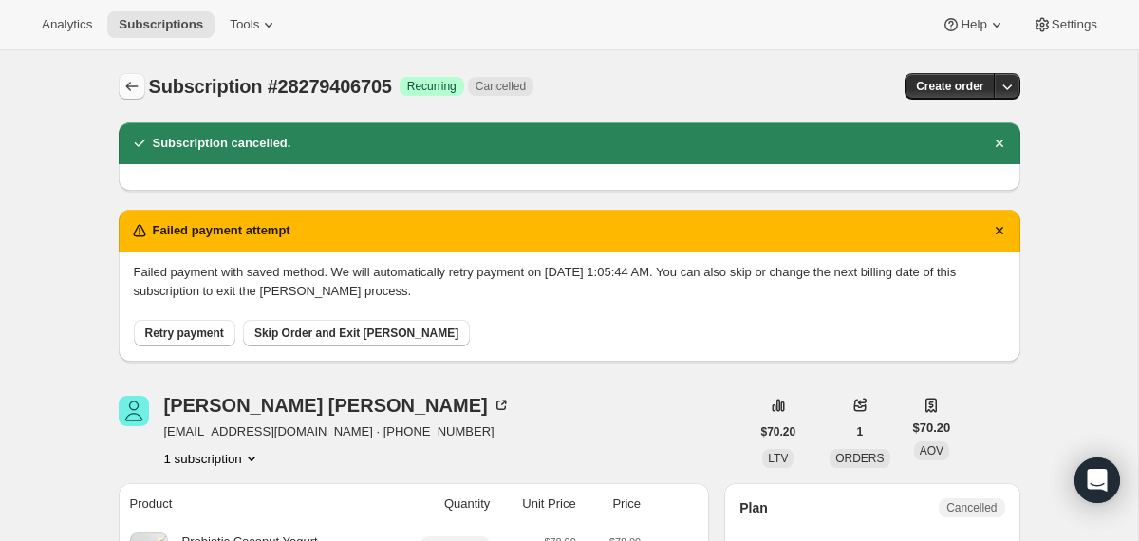
click at [137, 83] on icon "Subscriptions" at bounding box center [131, 86] width 19 height 19
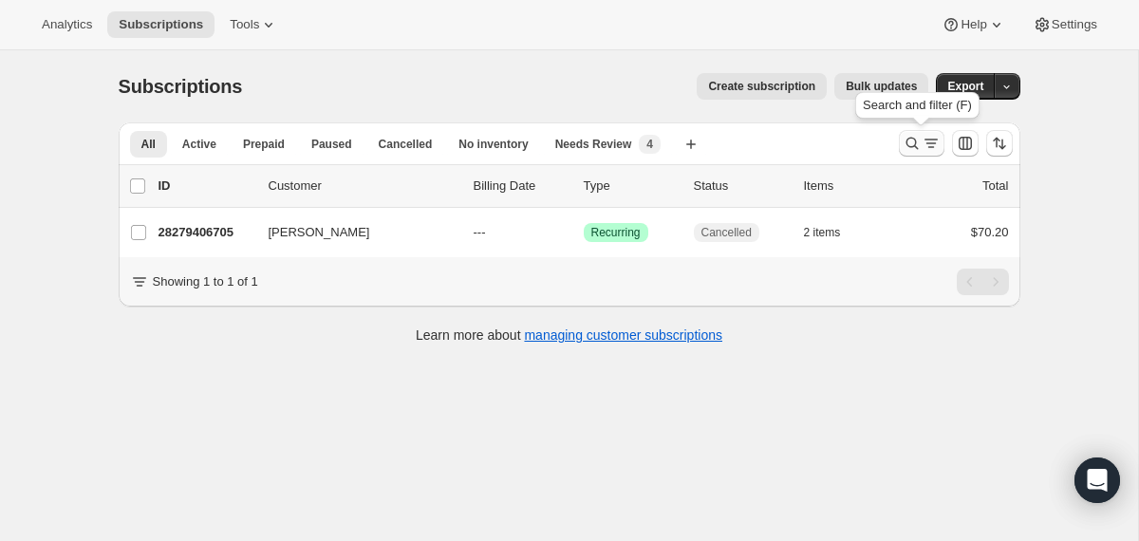
click at [918, 144] on icon "Search and filter results" at bounding box center [911, 143] width 19 height 19
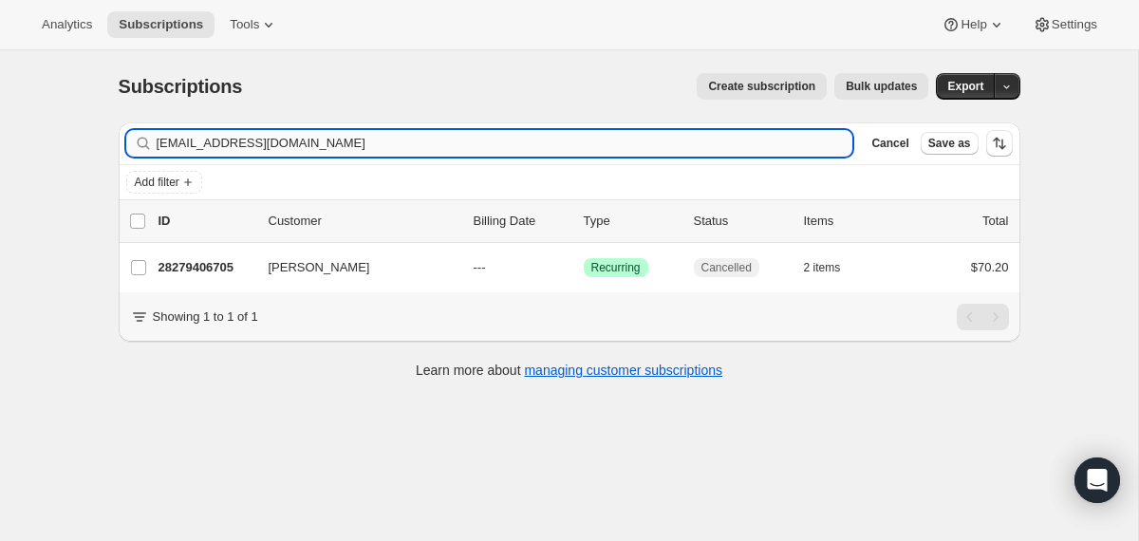
click at [787, 138] on input "[EMAIL_ADDRESS][DOMAIN_NAME]" at bounding box center [505, 143] width 696 height 27
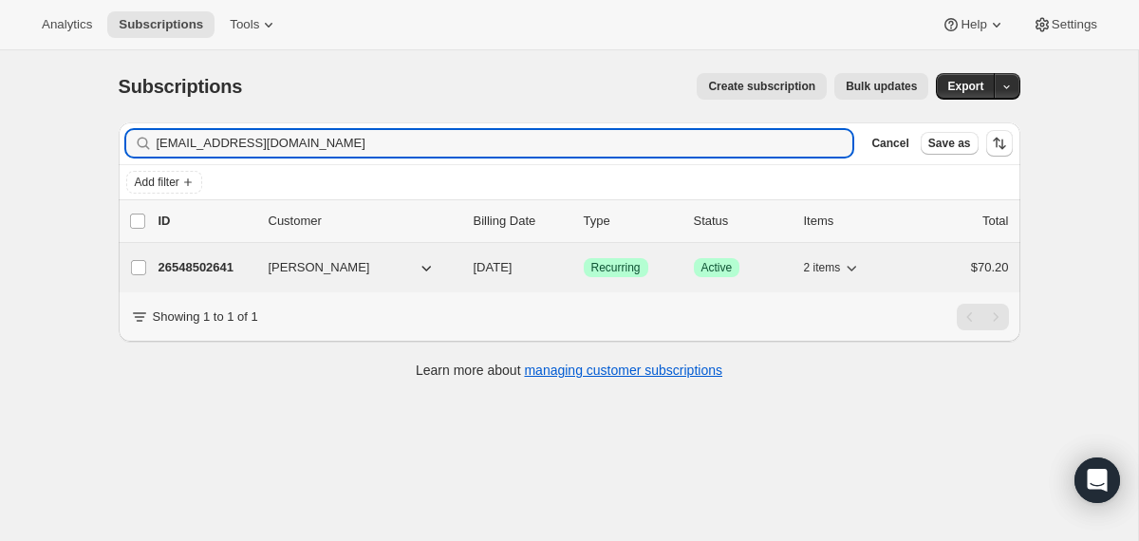
type input "[EMAIL_ADDRESS][DOMAIN_NAME]"
click at [459, 265] on div "26548502641 [PERSON_NAME] [DATE] Success Recurring Success Active 2 items $70.20" at bounding box center [583, 267] width 850 height 27
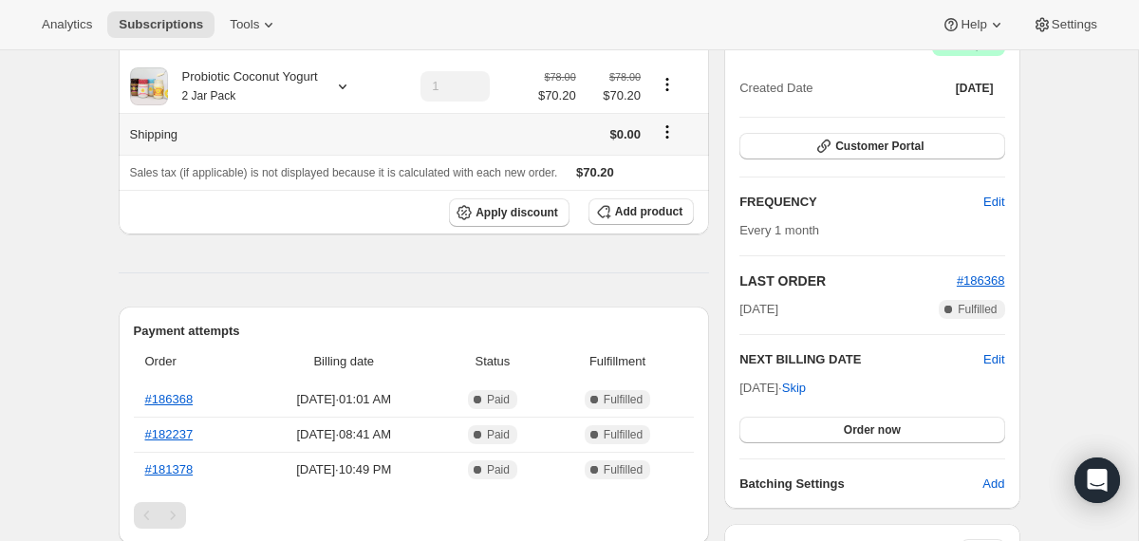
scroll to position [222, 0]
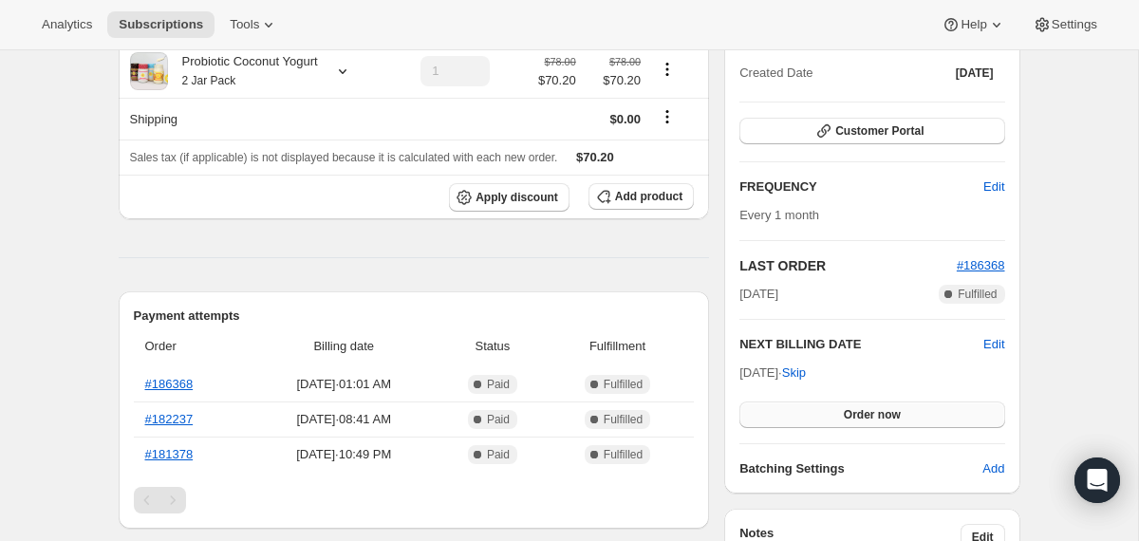
click at [763, 423] on button "Order now" at bounding box center [871, 414] width 265 height 27
click at [763, 423] on button "Click to confirm" at bounding box center [871, 414] width 265 height 27
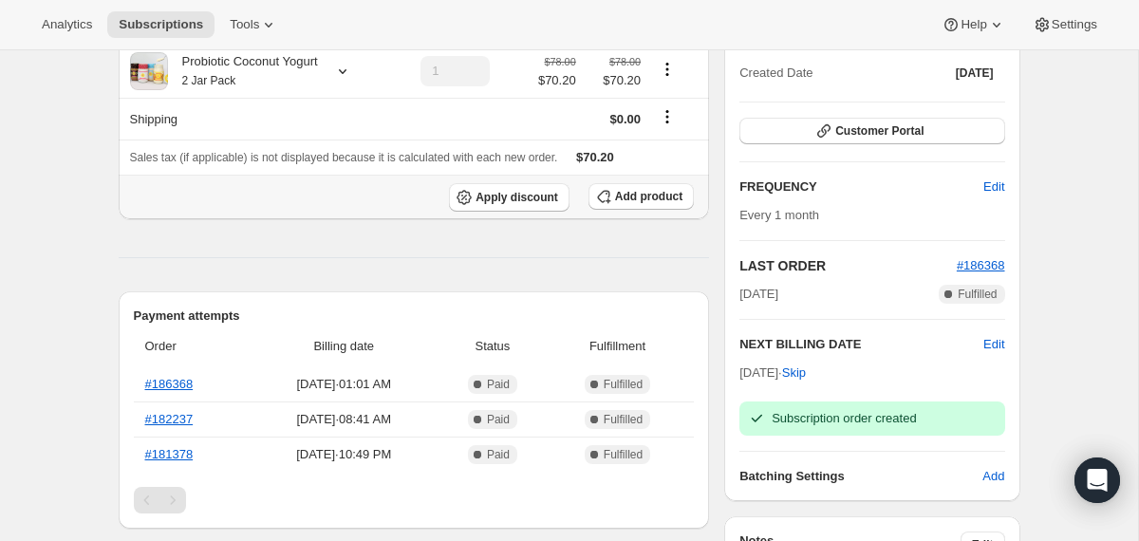
scroll to position [0, 0]
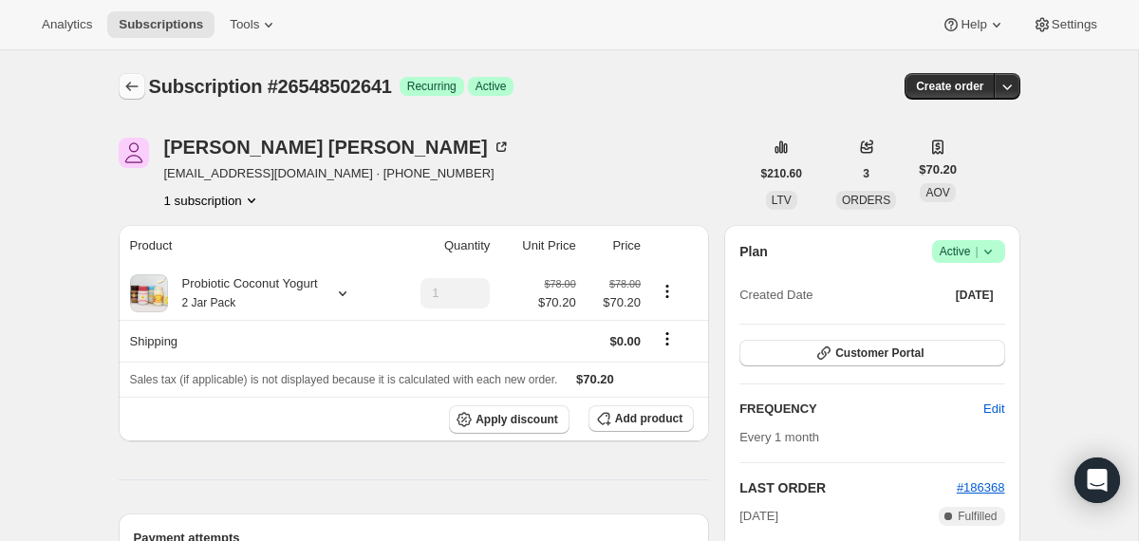
click at [131, 97] on button "Subscriptions" at bounding box center [132, 86] width 27 height 27
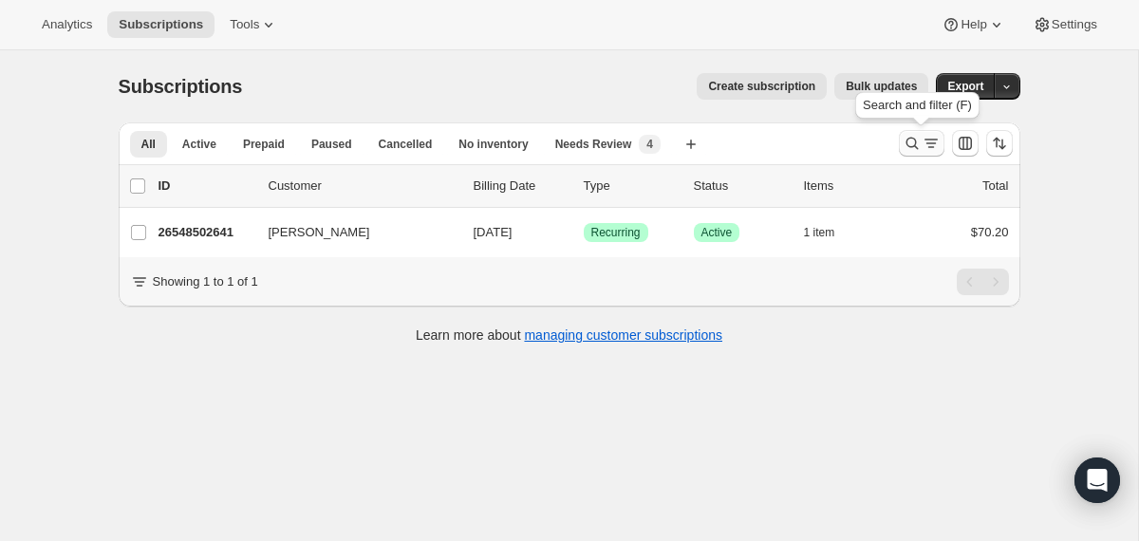
click at [915, 141] on icon "Search and filter results" at bounding box center [911, 144] width 12 height 12
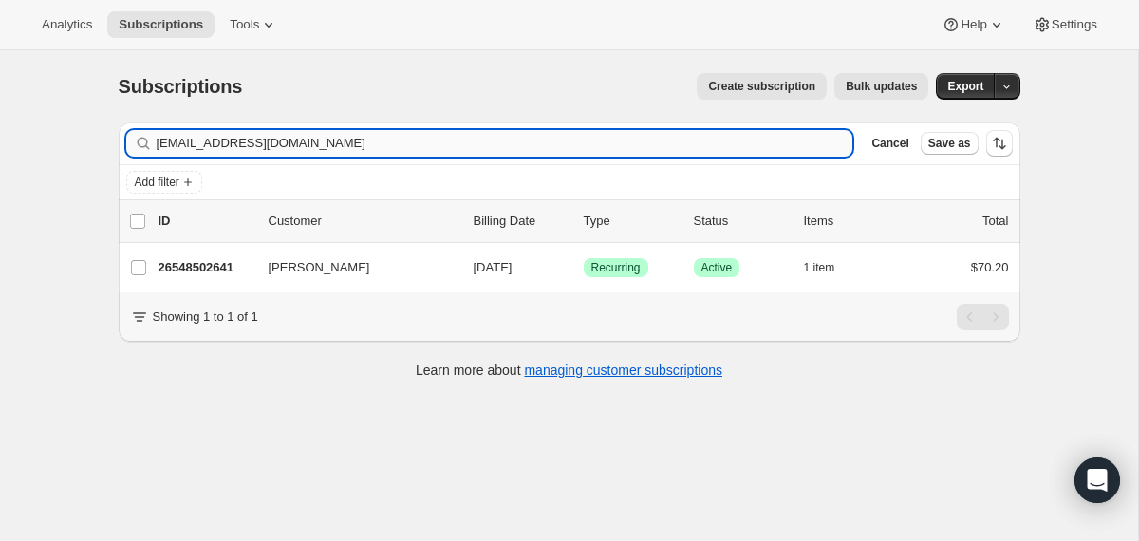
click at [762, 142] on input "[EMAIL_ADDRESS][DOMAIN_NAME]" at bounding box center [505, 143] width 696 height 27
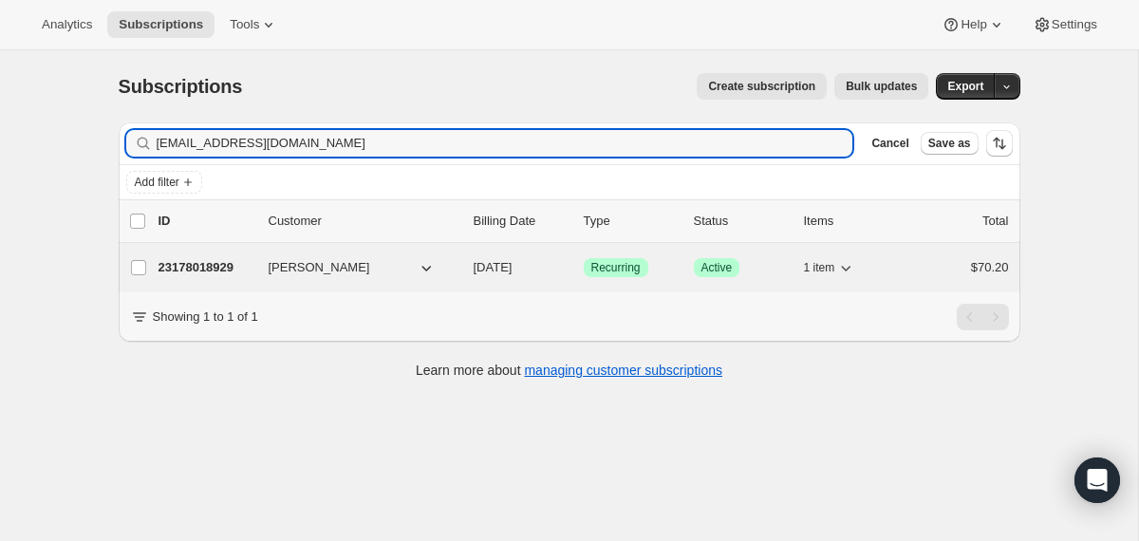
type input "[EMAIL_ADDRESS][DOMAIN_NAME]"
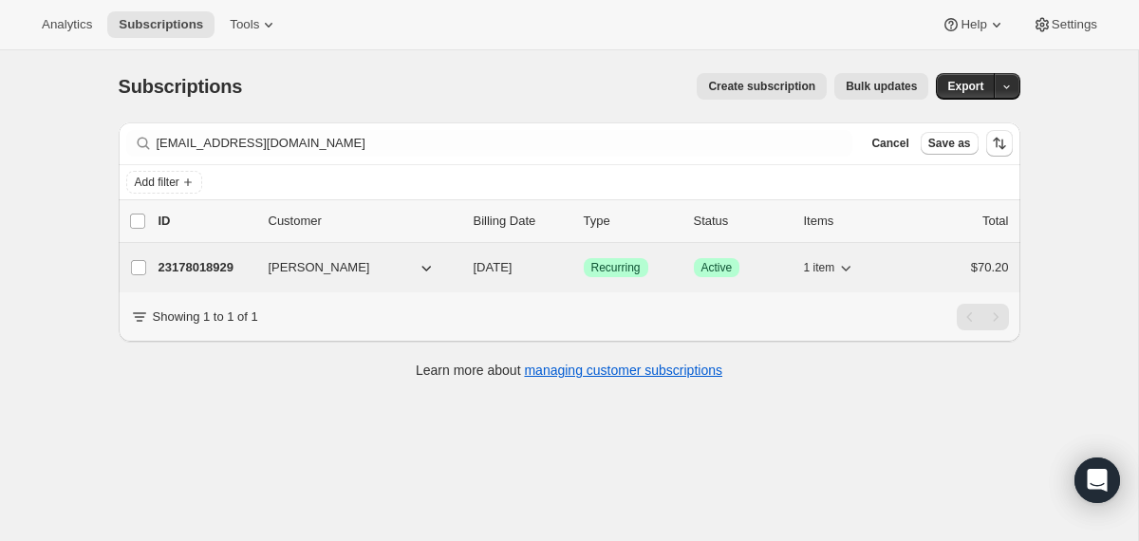
click at [465, 273] on div "23178018929 [PERSON_NAME] [DATE] Success Recurring Success Active 1 item $70.20" at bounding box center [583, 267] width 850 height 27
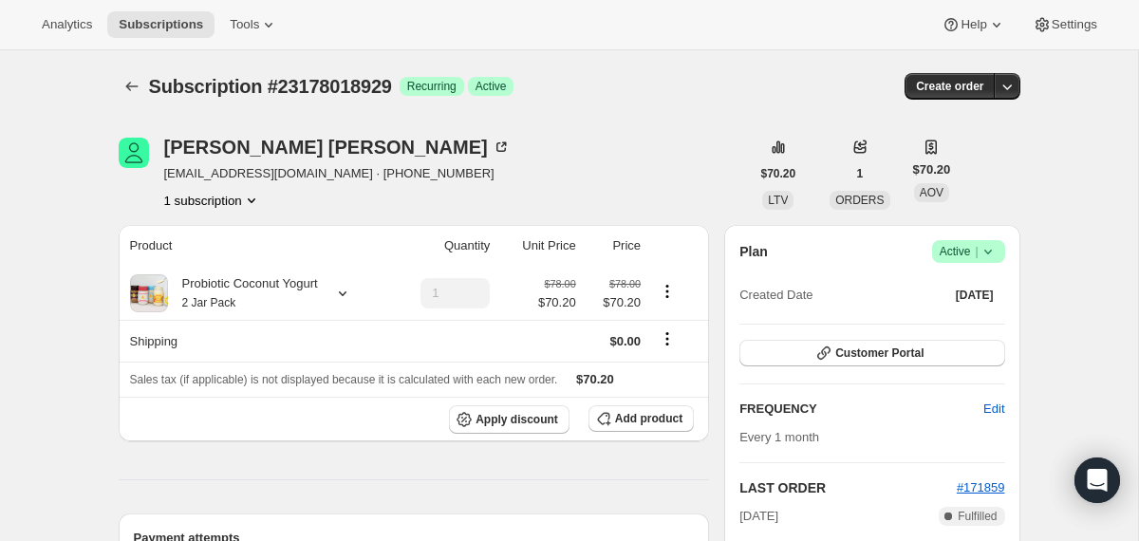
click at [992, 252] on icon at bounding box center [987, 251] width 19 height 19
click at [960, 327] on span "Cancel subscription" at bounding box center [960, 321] width 107 height 14
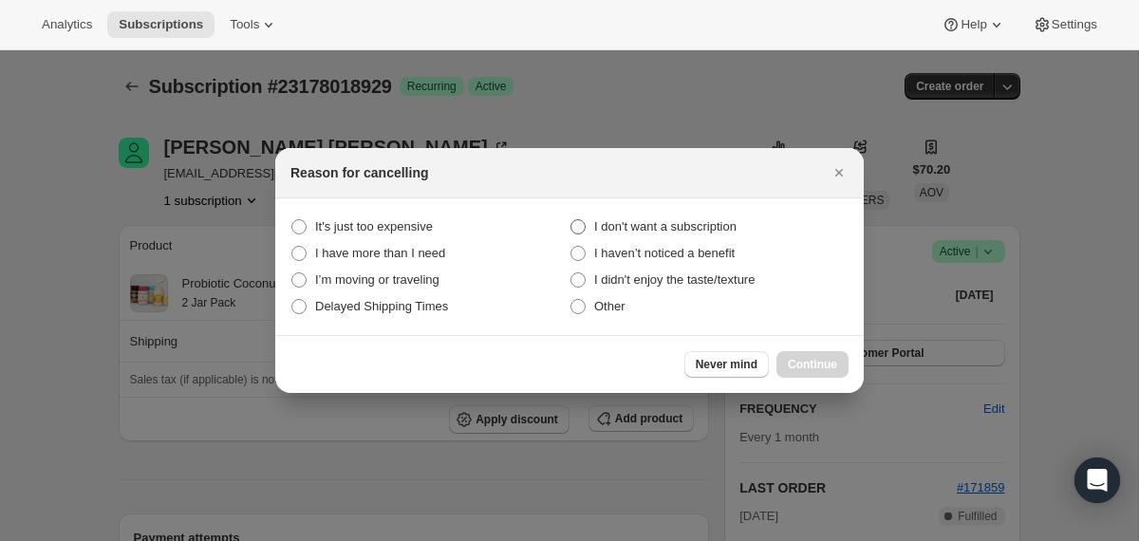
click at [714, 228] on span "I don't want a subscription" at bounding box center [665, 226] width 142 height 14
click at [571, 220] on subscription "I don't want a subscription" at bounding box center [570, 219] width 1 height 1
radio subscription "true"
click at [805, 363] on span "Continue" at bounding box center [812, 364] width 49 height 15
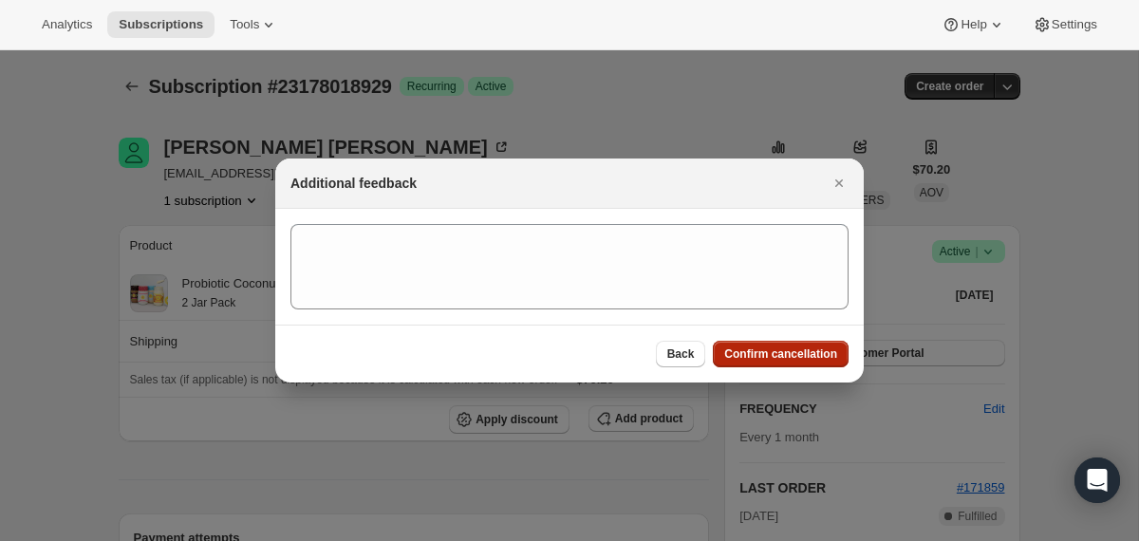
click at [805, 363] on button "Confirm cancellation" at bounding box center [781, 354] width 136 height 27
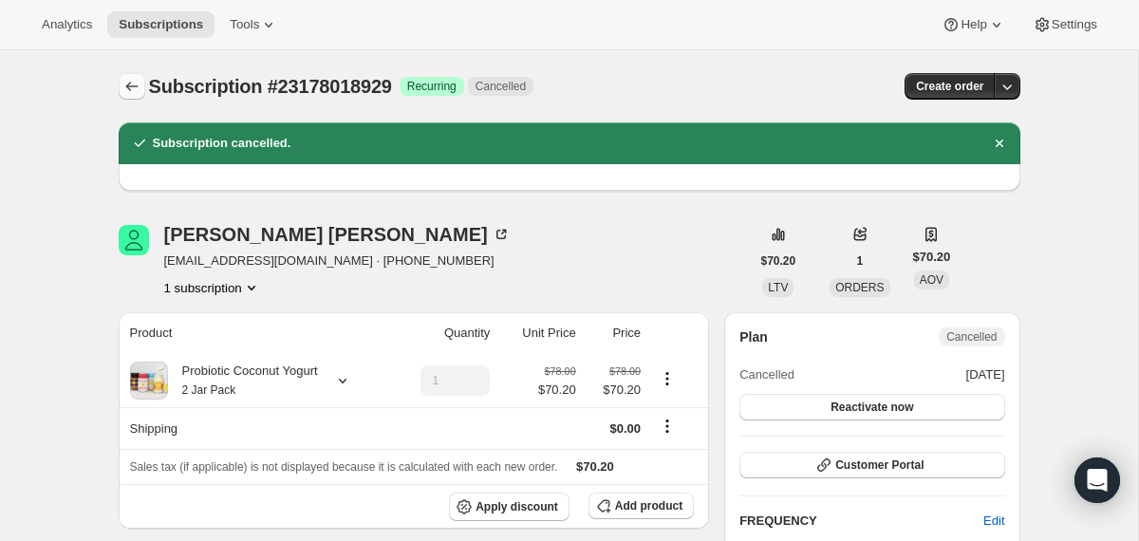
click at [132, 85] on icon "Subscriptions" at bounding box center [131, 86] width 19 height 19
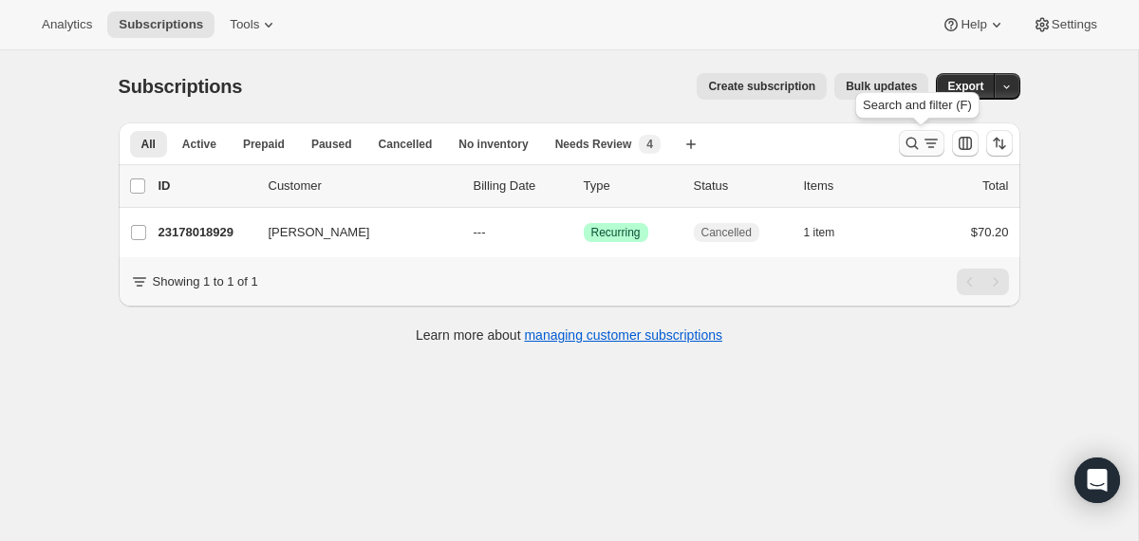
click at [910, 140] on icon "Search and filter results" at bounding box center [911, 143] width 19 height 19
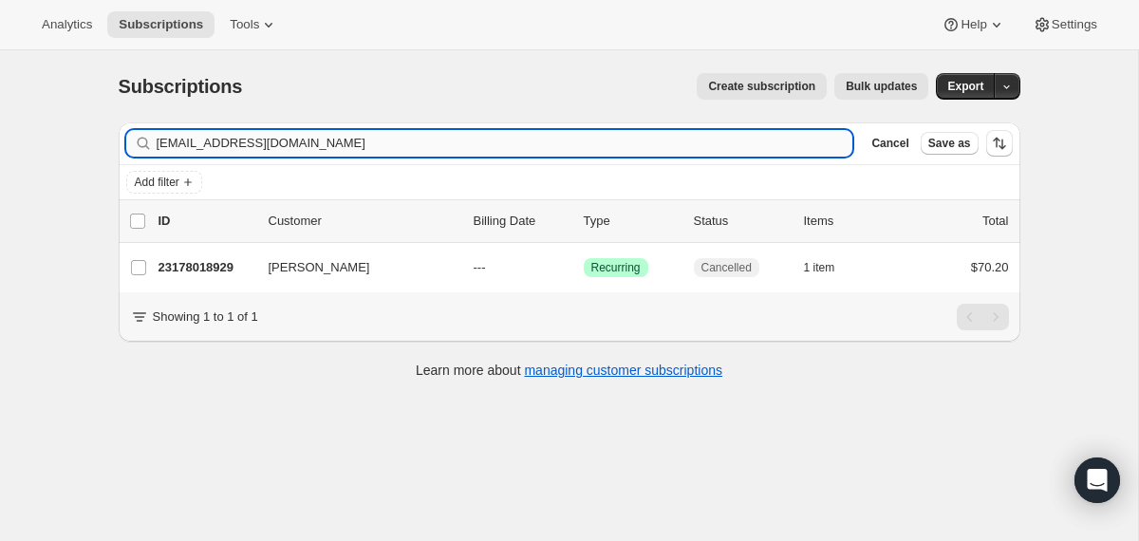
click at [652, 141] on input "[EMAIL_ADDRESS][DOMAIN_NAME]" at bounding box center [505, 143] width 696 height 27
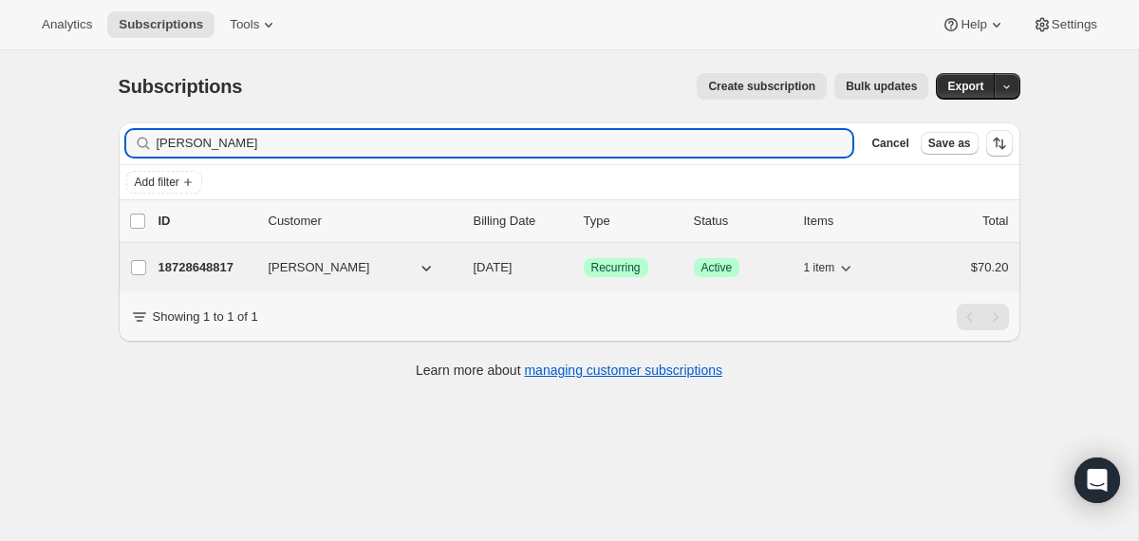
type input "[PERSON_NAME]"
click at [473, 264] on span "[DATE]" at bounding box center [492, 267] width 39 height 14
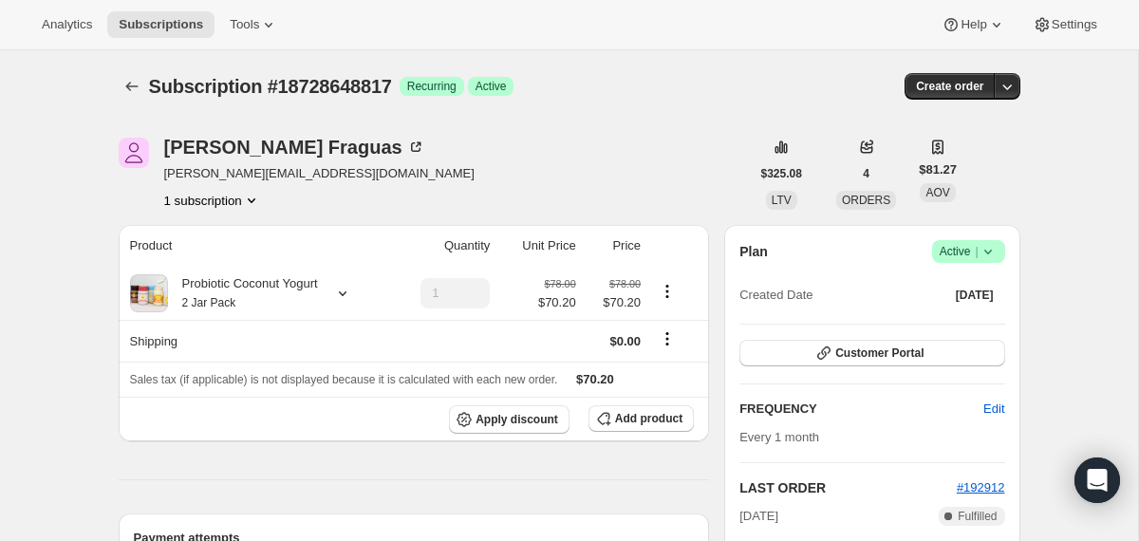
click at [994, 253] on icon at bounding box center [987, 251] width 19 height 19
click at [964, 325] on span "Cancel subscription" at bounding box center [960, 321] width 107 height 14
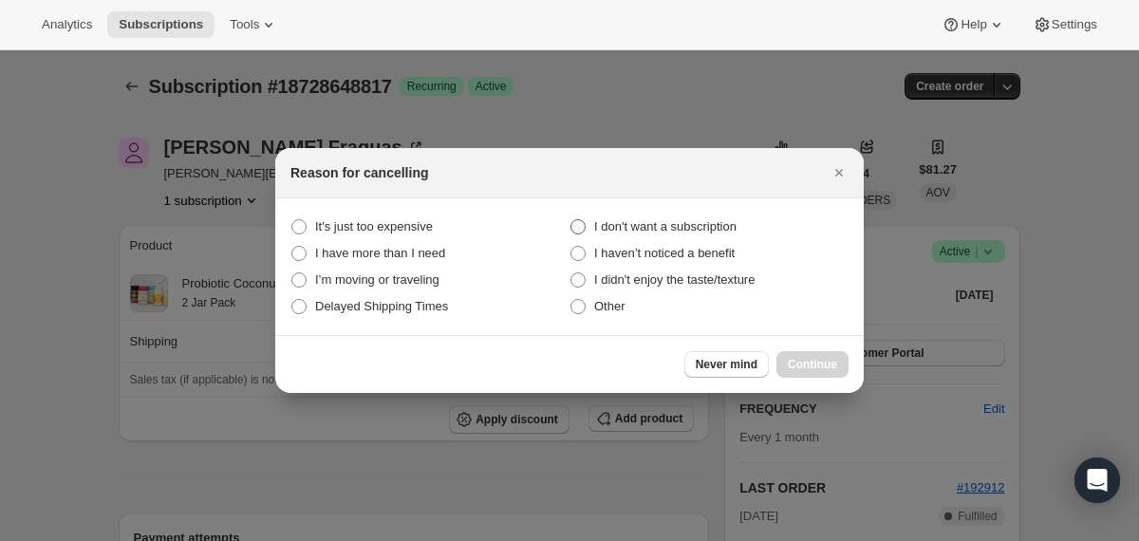
click at [708, 225] on span "I don't want a subscription" at bounding box center [665, 226] width 142 height 14
click at [571, 220] on subscription "I don't want a subscription" at bounding box center [570, 219] width 1 height 1
radio subscription "true"
click at [807, 367] on span "Continue" at bounding box center [812, 364] width 49 height 15
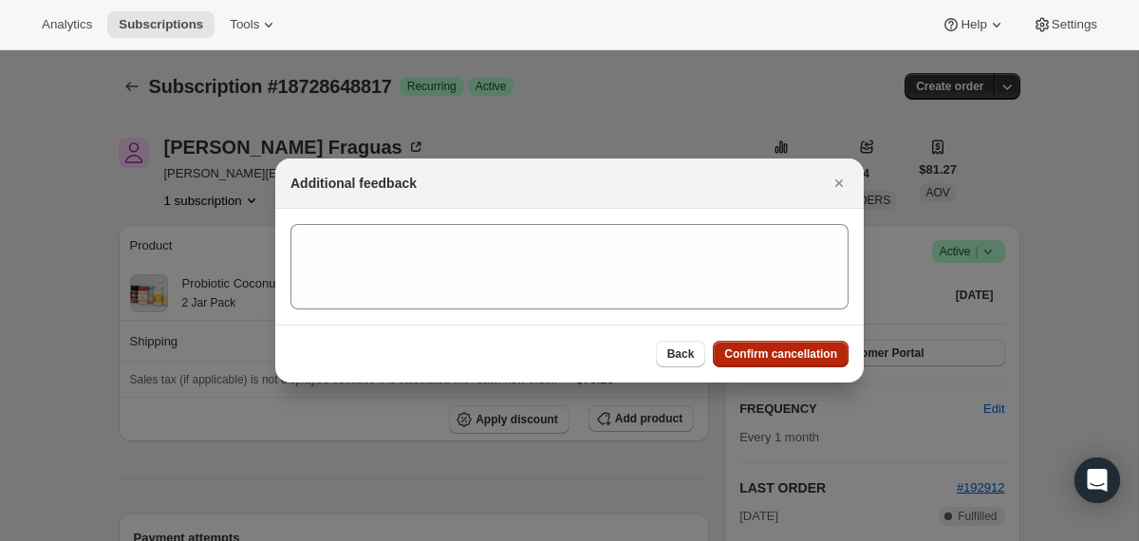
click at [762, 358] on span "Confirm cancellation" at bounding box center [780, 353] width 113 height 15
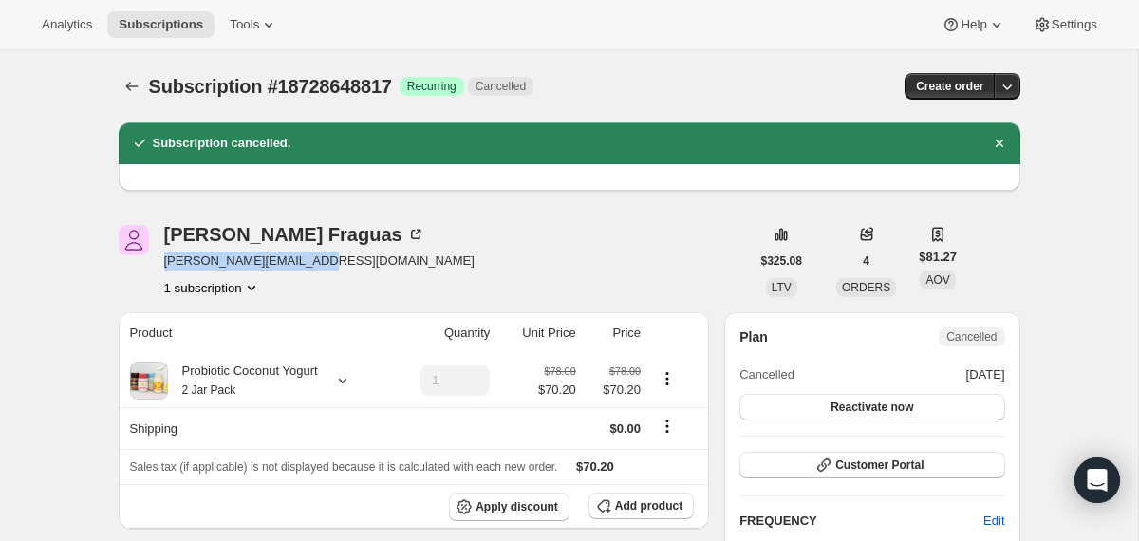
drag, startPoint x: 335, startPoint y: 264, endPoint x: 164, endPoint y: 266, distance: 170.8
click at [164, 266] on div "[PERSON_NAME] [PERSON_NAME][EMAIL_ADDRESS][DOMAIN_NAME] 1 subscription" at bounding box center [434, 261] width 631 height 72
copy span "[PERSON_NAME][EMAIL_ADDRESS][DOMAIN_NAME]"
click at [134, 76] on button "Subscriptions" at bounding box center [132, 86] width 27 height 27
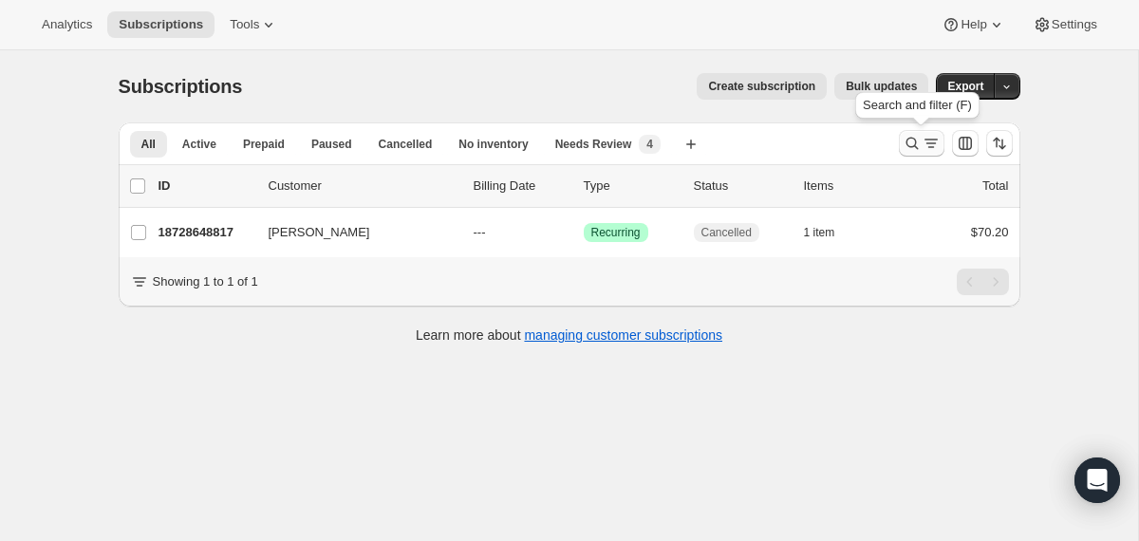
click at [907, 142] on icon "Search and filter results" at bounding box center [911, 143] width 19 height 19
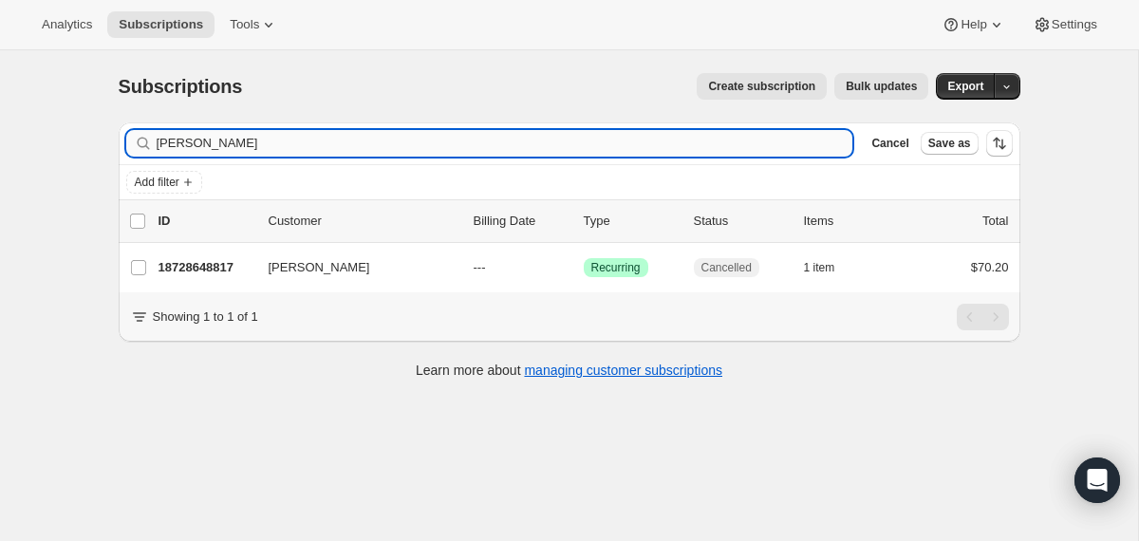
click at [737, 155] on input "[PERSON_NAME]" at bounding box center [505, 143] width 696 height 27
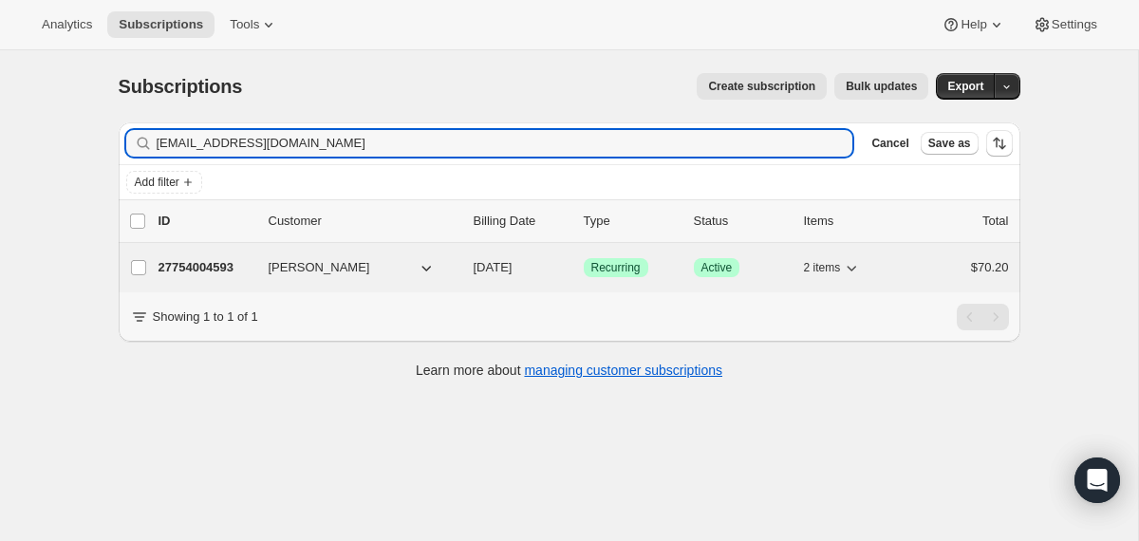
type input "[EMAIL_ADDRESS][DOMAIN_NAME]"
click at [465, 272] on div "27754004593 [PERSON_NAME] [DATE] Success Recurring Success Active 2 items $70.20" at bounding box center [583, 267] width 850 height 27
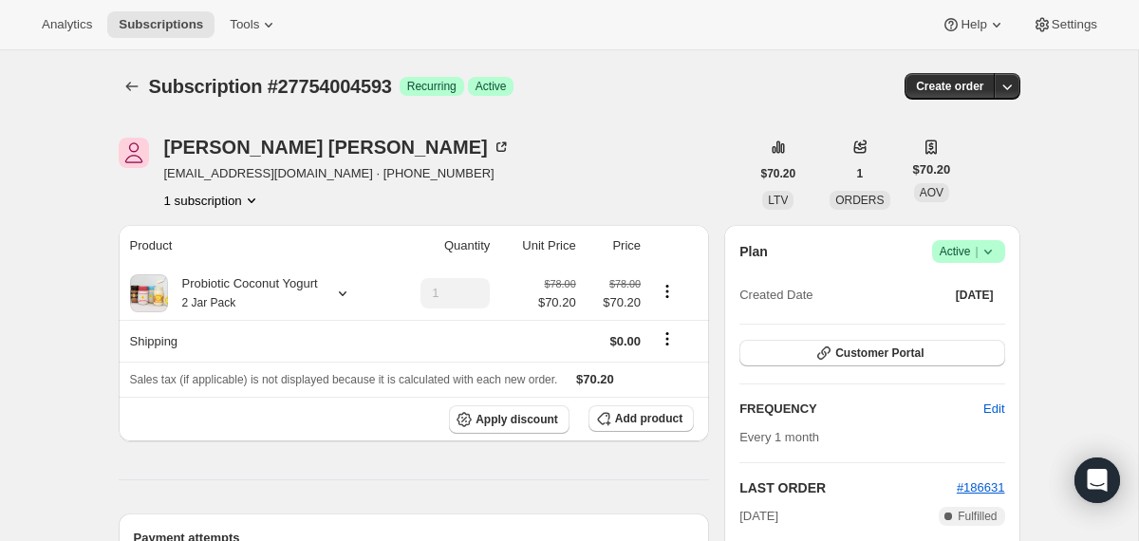
click at [984, 249] on icon at bounding box center [987, 251] width 19 height 19
click at [955, 314] on span "Cancel subscription" at bounding box center [960, 321] width 107 height 14
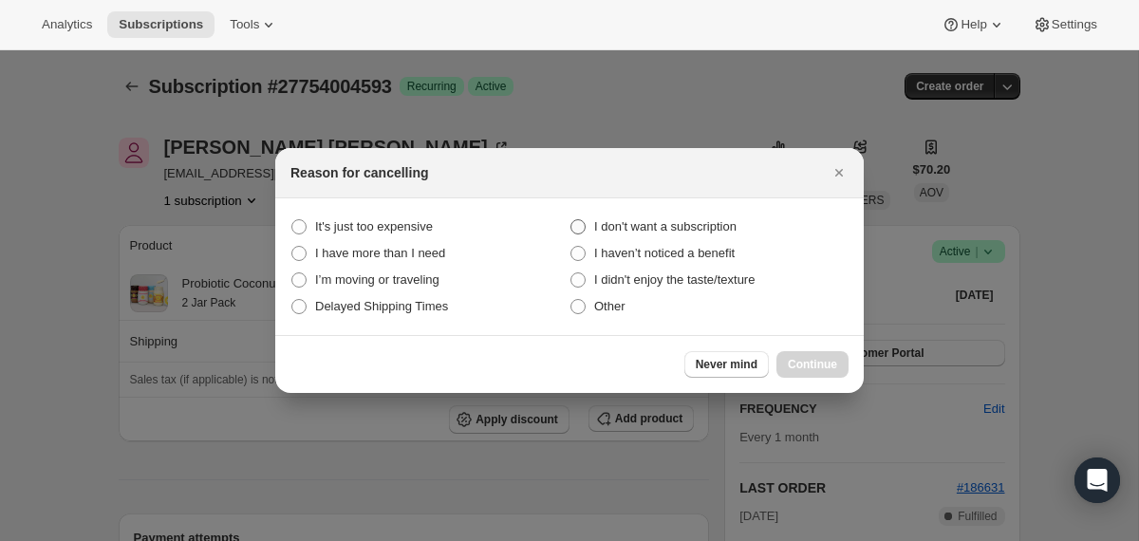
click at [736, 225] on span "I don't want a subscription" at bounding box center [665, 226] width 142 height 14
click at [571, 220] on subscription "I don't want a subscription" at bounding box center [570, 219] width 1 height 1
radio subscription "true"
click at [792, 365] on span "Continue" at bounding box center [812, 364] width 49 height 15
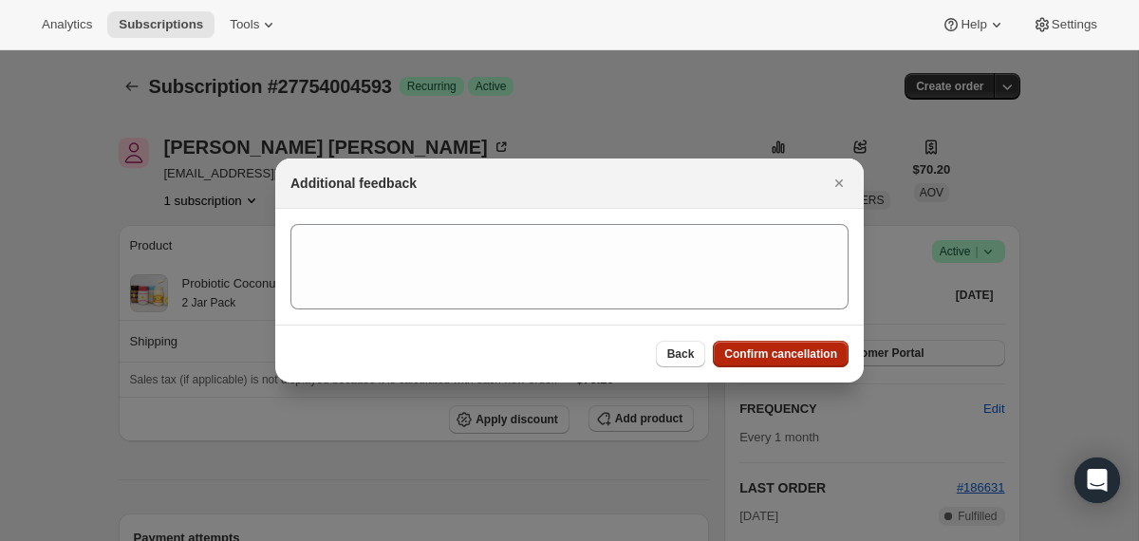
click at [792, 358] on span "Confirm cancellation" at bounding box center [780, 353] width 113 height 15
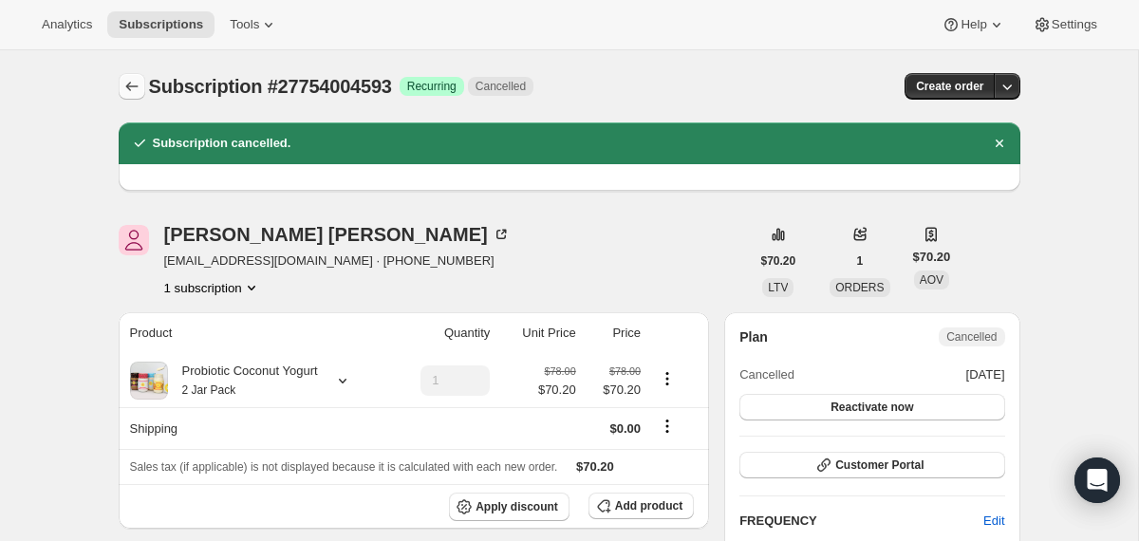
click at [124, 87] on icon "Subscriptions" at bounding box center [131, 86] width 19 height 19
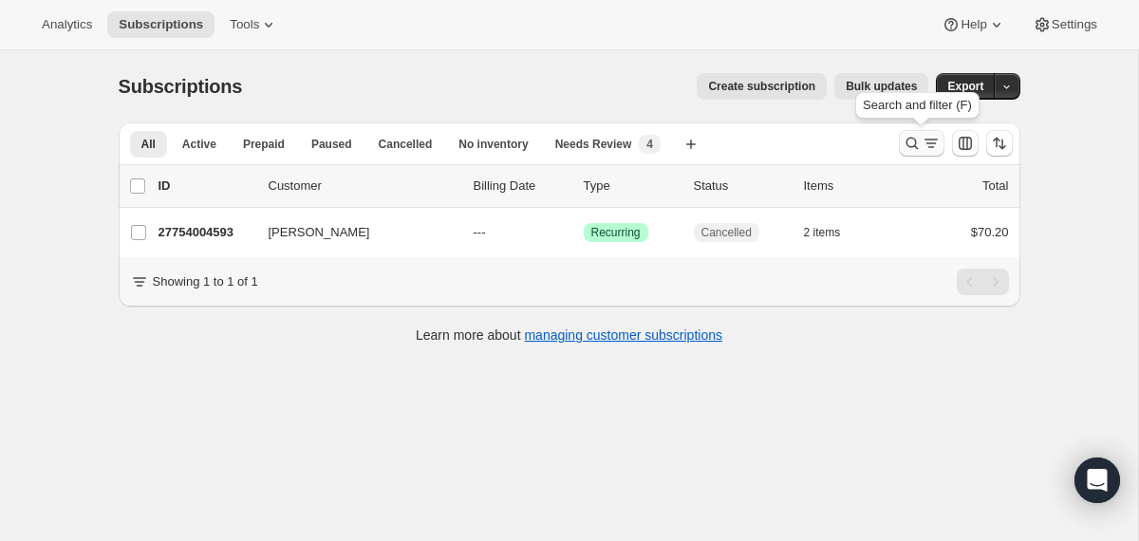
click at [913, 146] on icon "Search and filter results" at bounding box center [911, 144] width 12 height 12
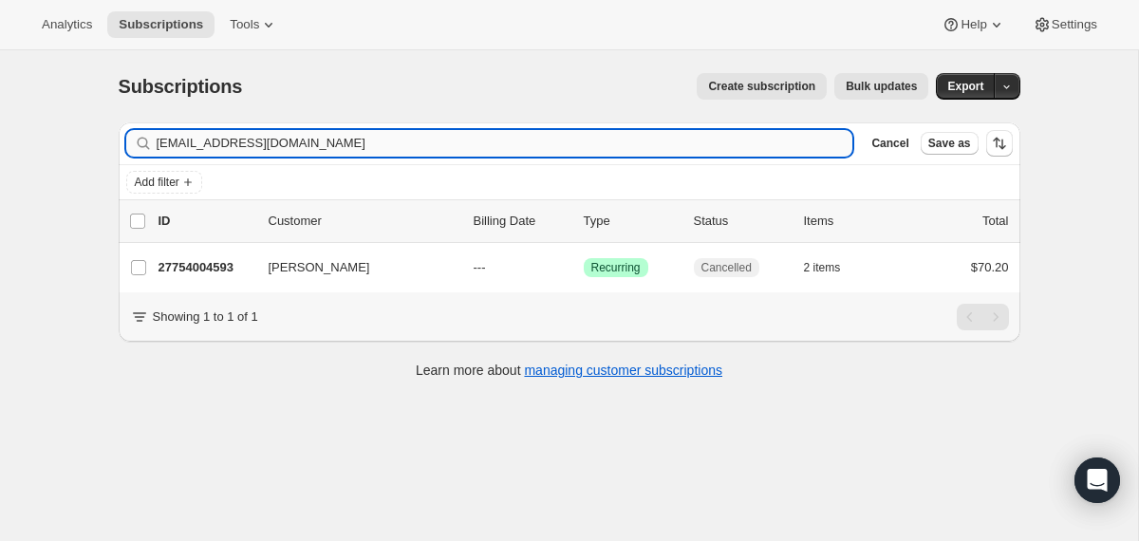
click at [705, 146] on input "[EMAIL_ADDRESS][DOMAIN_NAME]" at bounding box center [505, 143] width 696 height 27
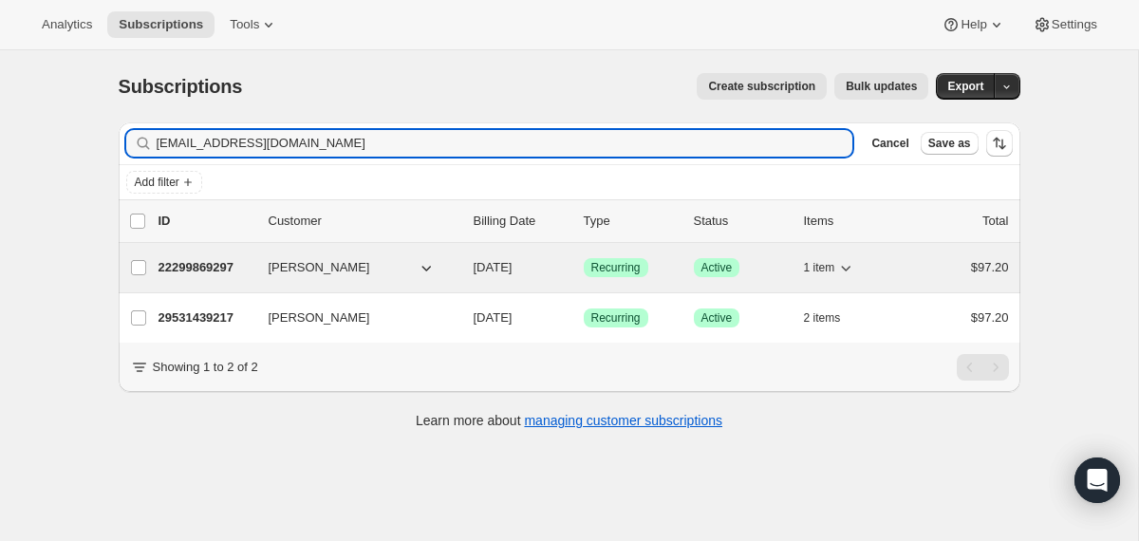
type input "[EMAIL_ADDRESS][DOMAIN_NAME]"
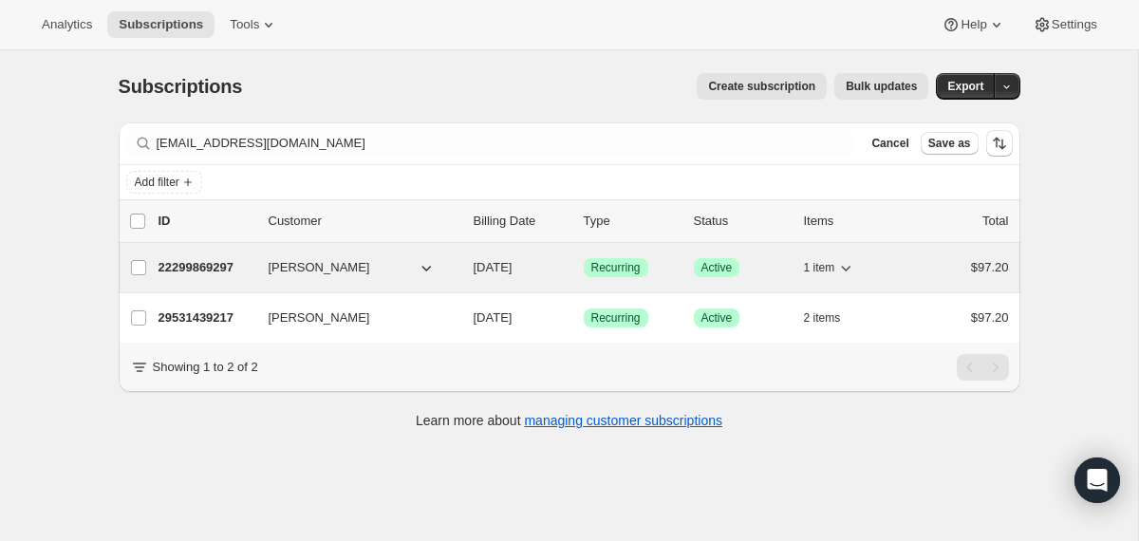
click at [470, 269] on div "22299869297 [PERSON_NAME] [DATE] Success Recurring Success Active 1 item $97.20" at bounding box center [583, 267] width 850 height 27
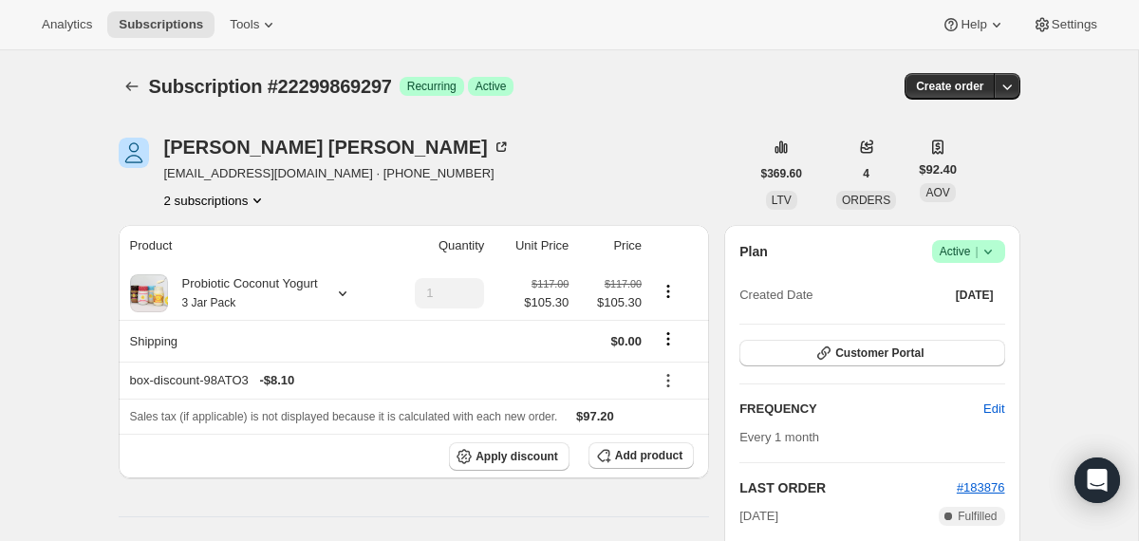
click at [988, 254] on icon at bounding box center [987, 251] width 19 height 19
click at [955, 317] on span "Cancel subscription" at bounding box center [960, 321] width 107 height 14
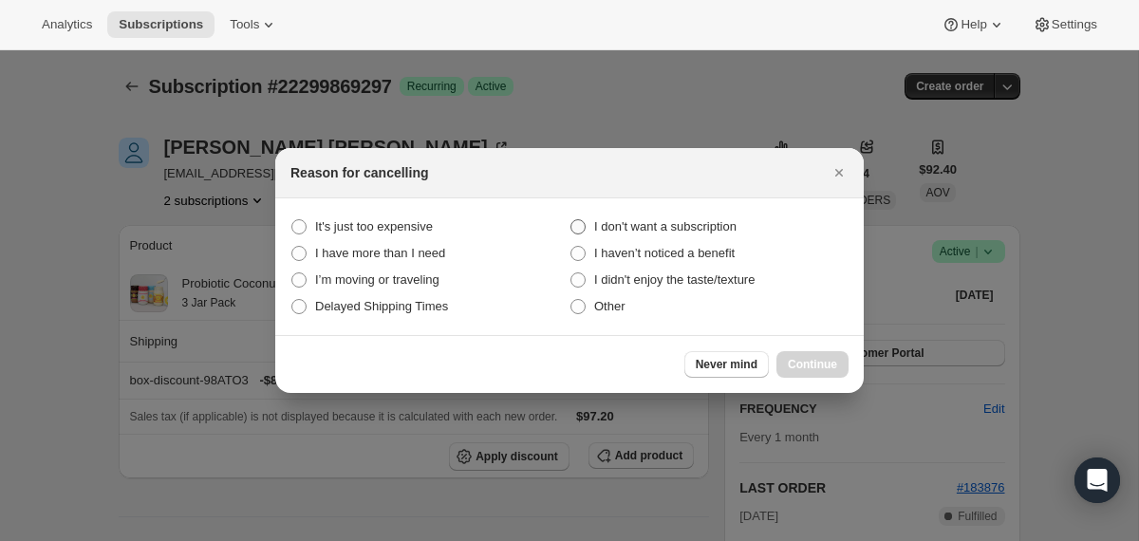
click at [698, 227] on span "I don't want a subscription" at bounding box center [665, 226] width 142 height 14
click at [571, 220] on subscription "I don't want a subscription" at bounding box center [570, 219] width 1 height 1
radio subscription "true"
click at [799, 362] on span "Continue" at bounding box center [812, 364] width 49 height 15
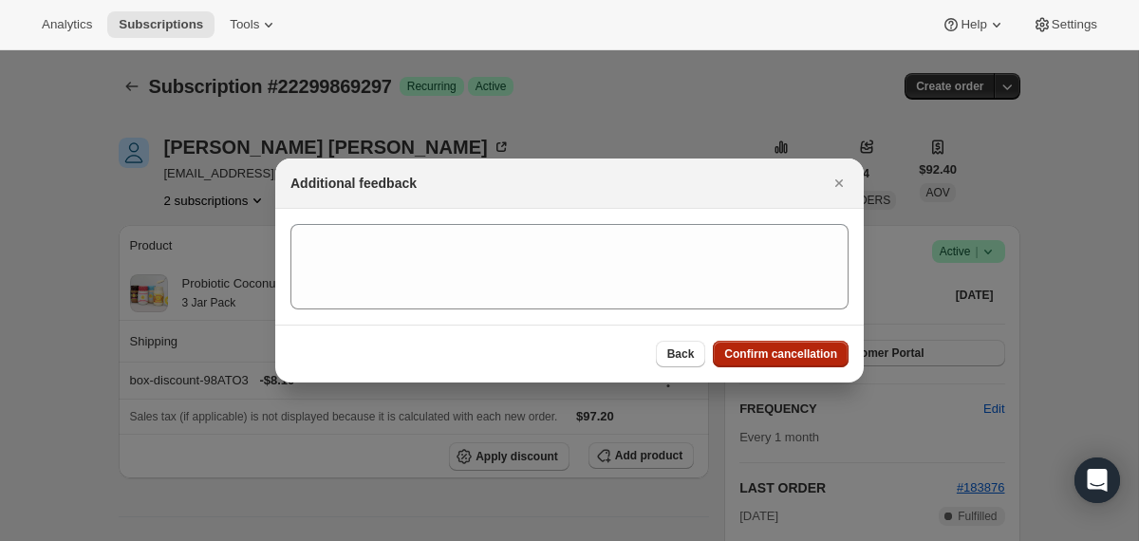
click at [796, 356] on span "Confirm cancellation" at bounding box center [780, 353] width 113 height 15
